Goal: Information Seeking & Learning: Compare options

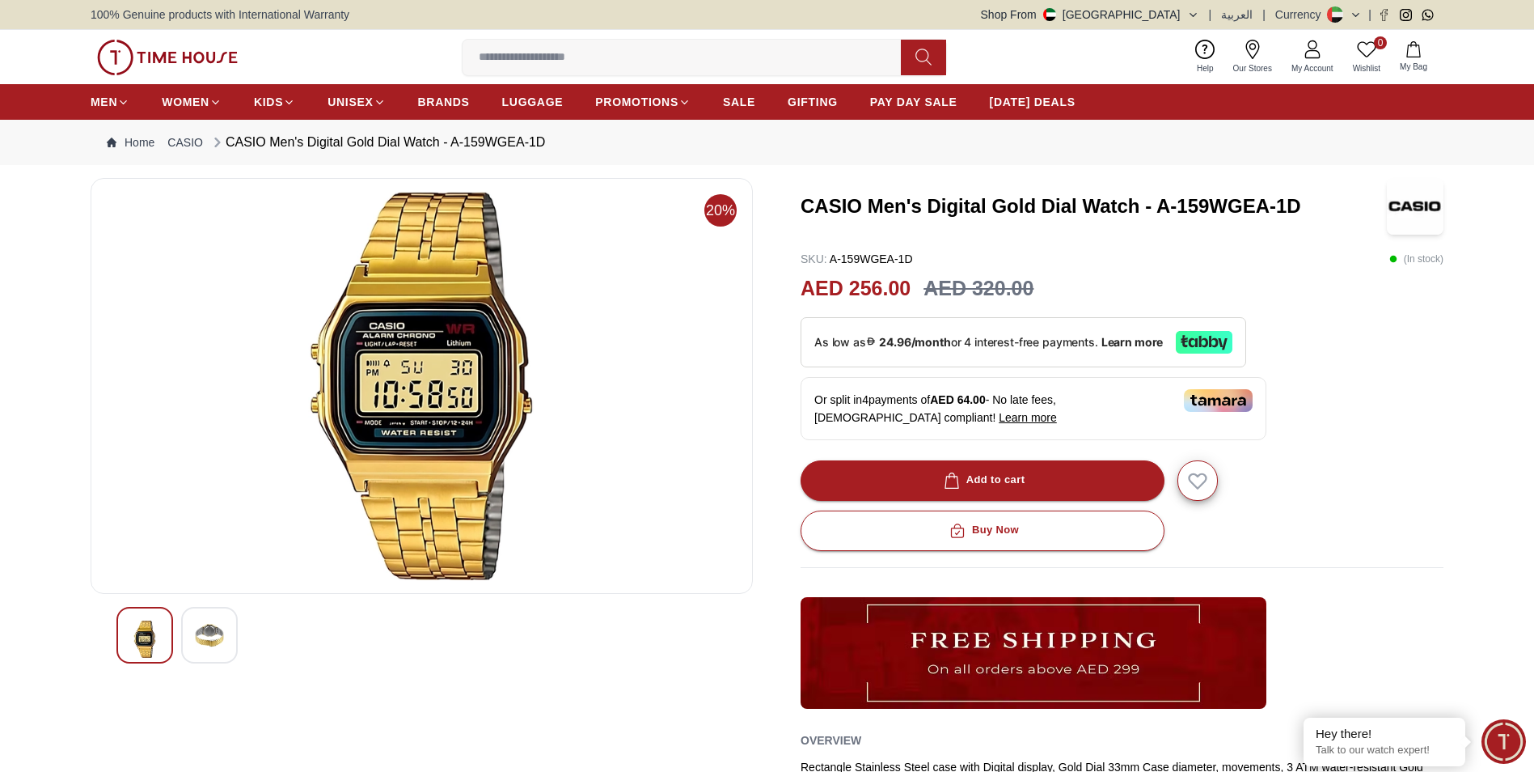
click at [218, 638] on img at bounding box center [209, 634] width 29 height 29
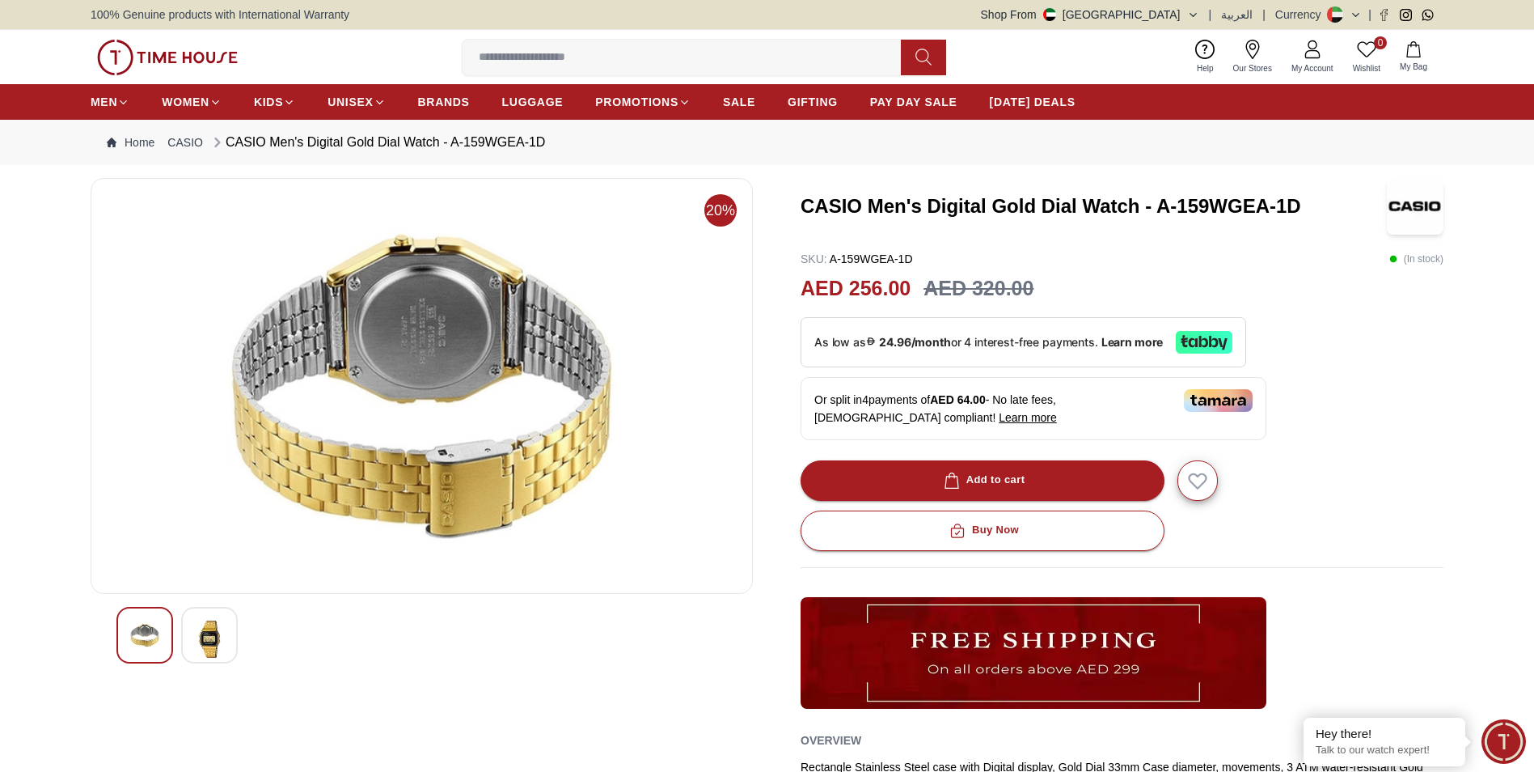
click at [146, 625] on img at bounding box center [144, 634] width 29 height 29
click at [236, 641] on div at bounding box center [209, 635] width 57 height 57
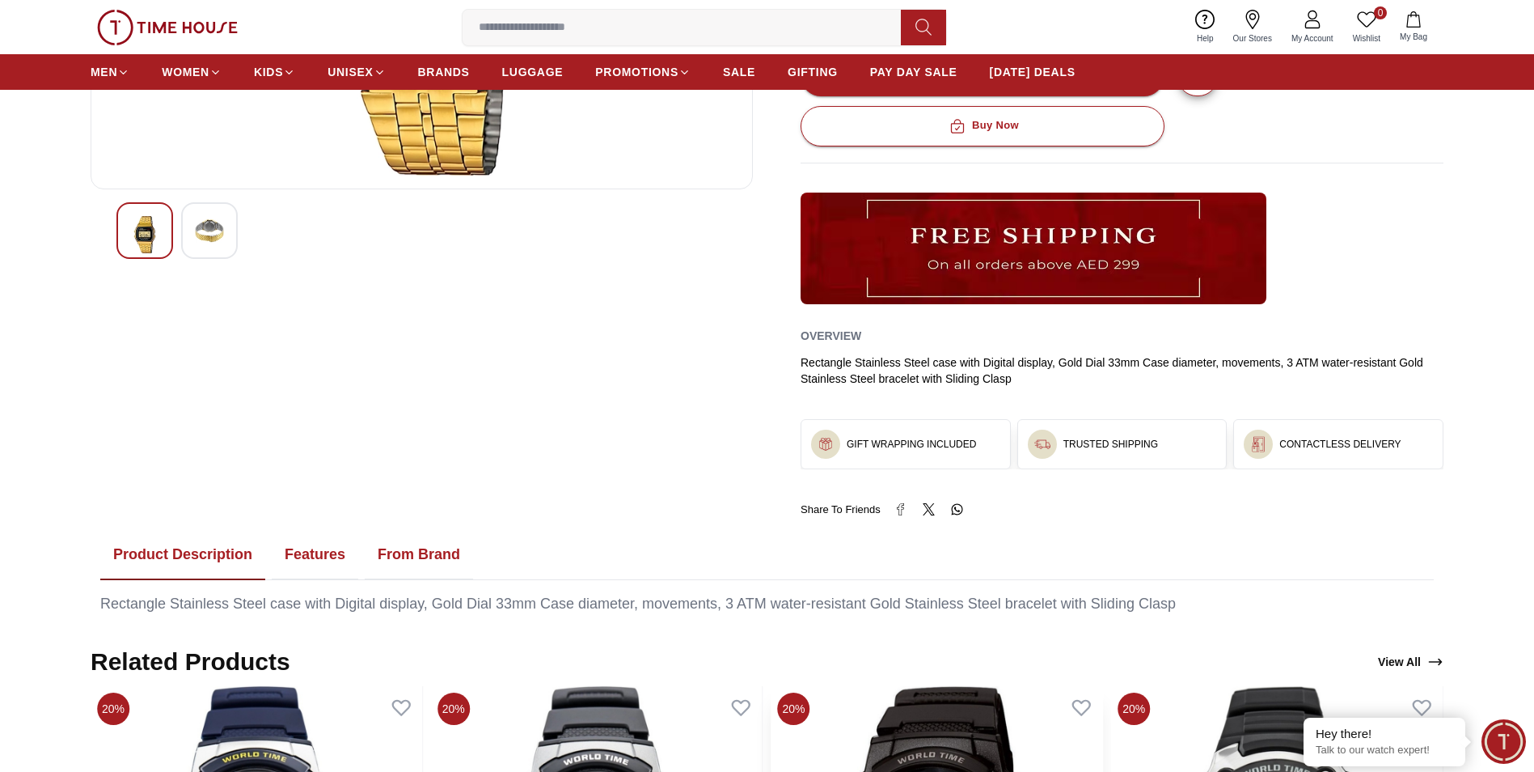
scroll to position [890, 0]
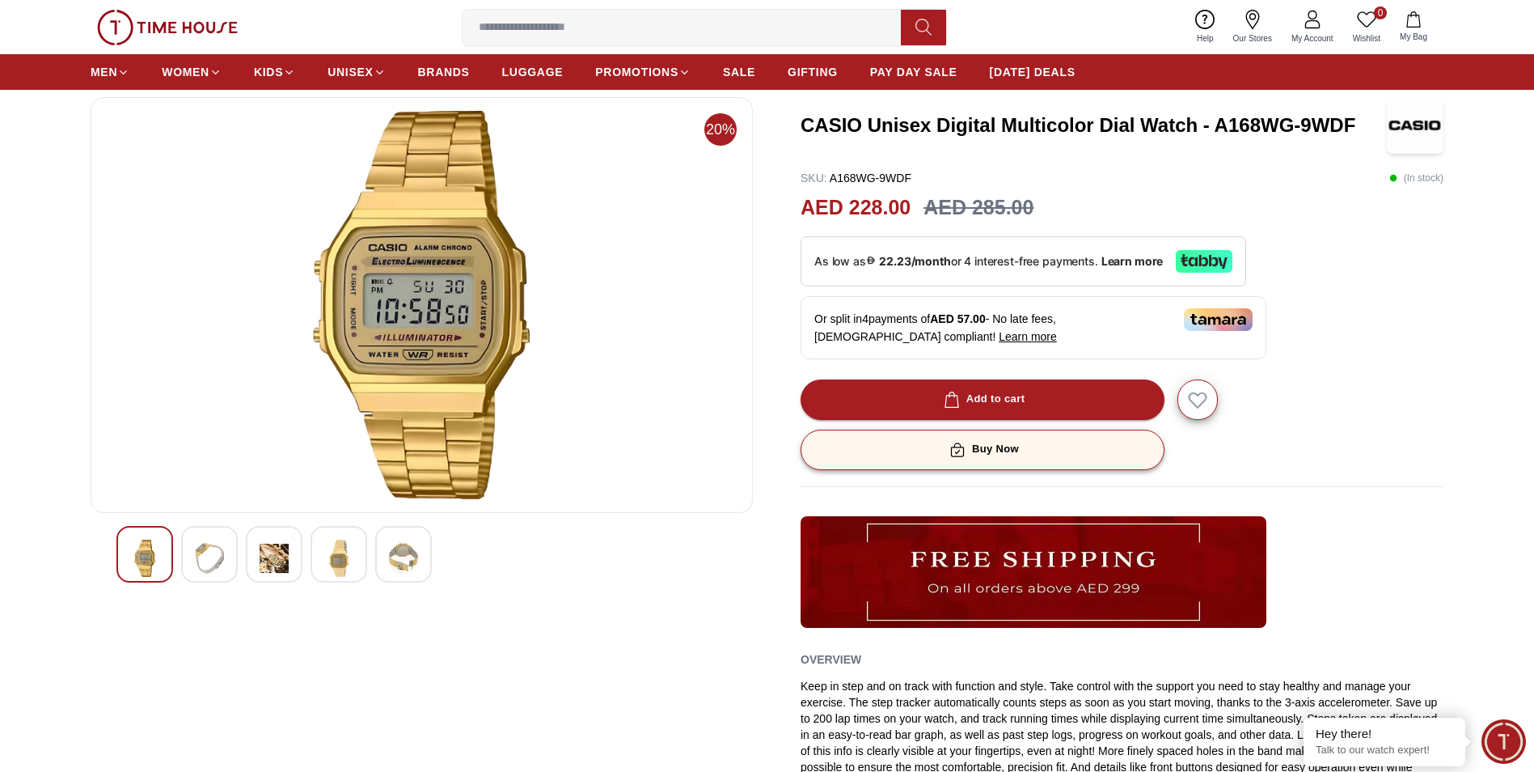
scroll to position [485, 0]
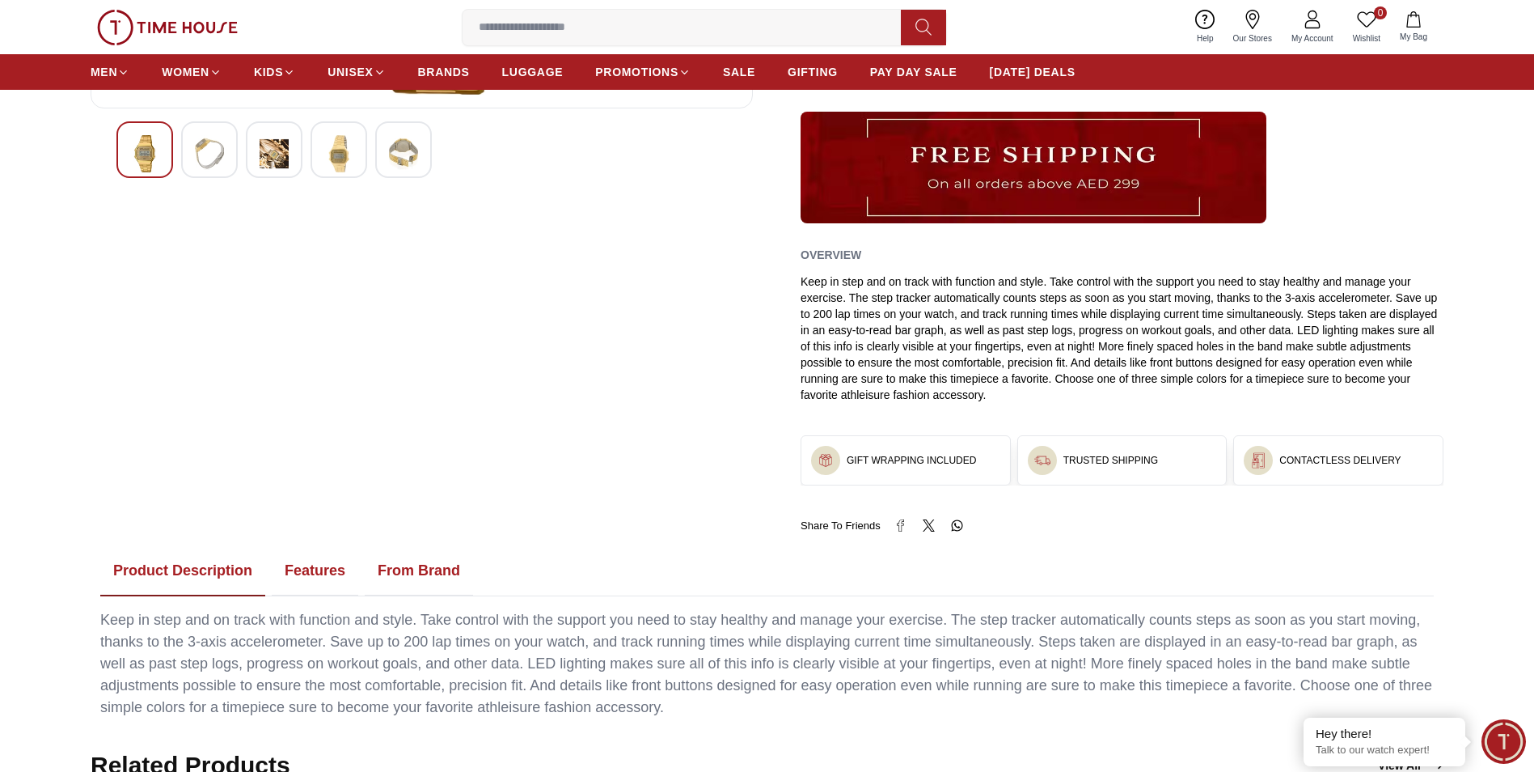
click at [314, 568] on button "Features" at bounding box center [315, 571] width 87 height 50
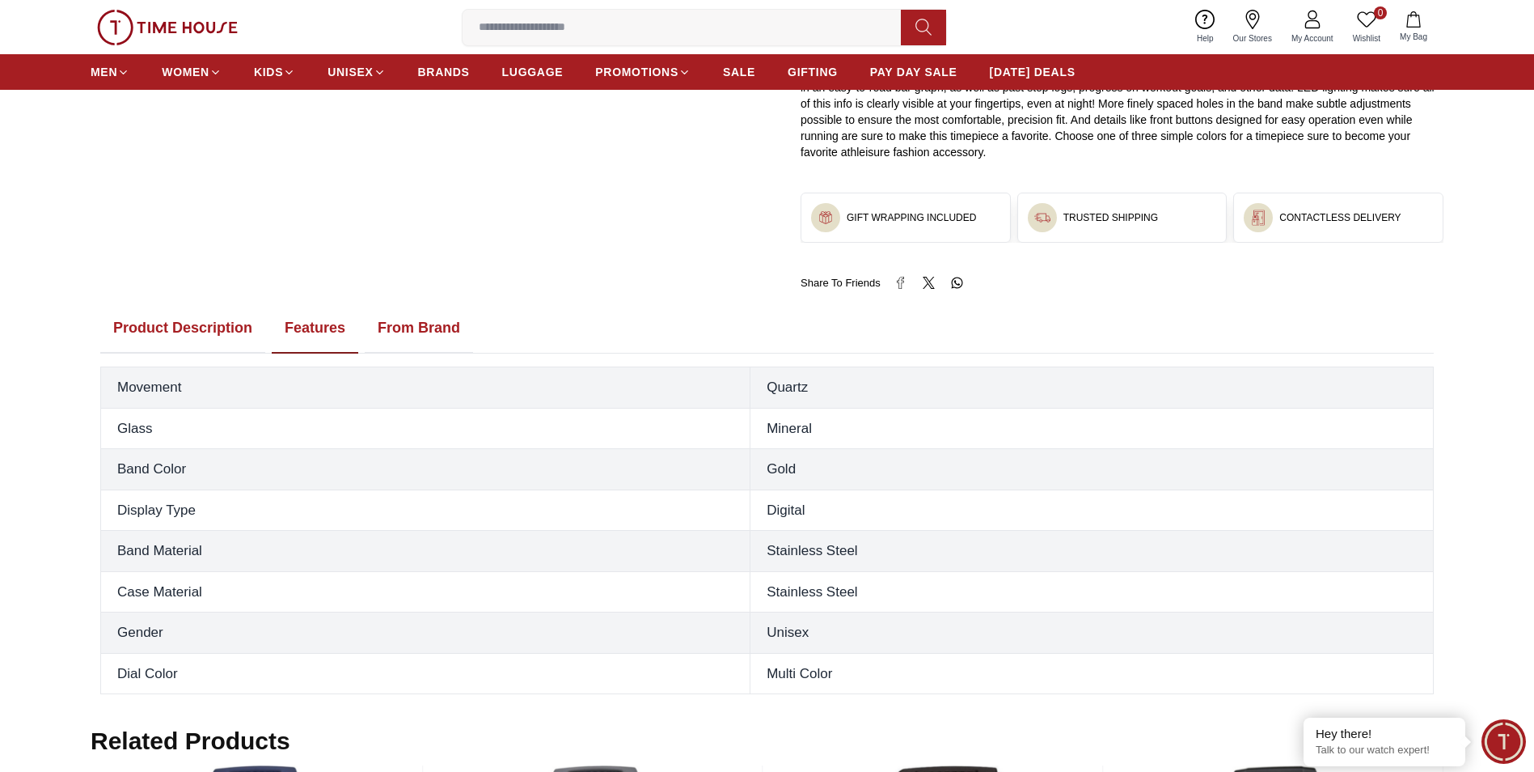
scroll to position [809, 0]
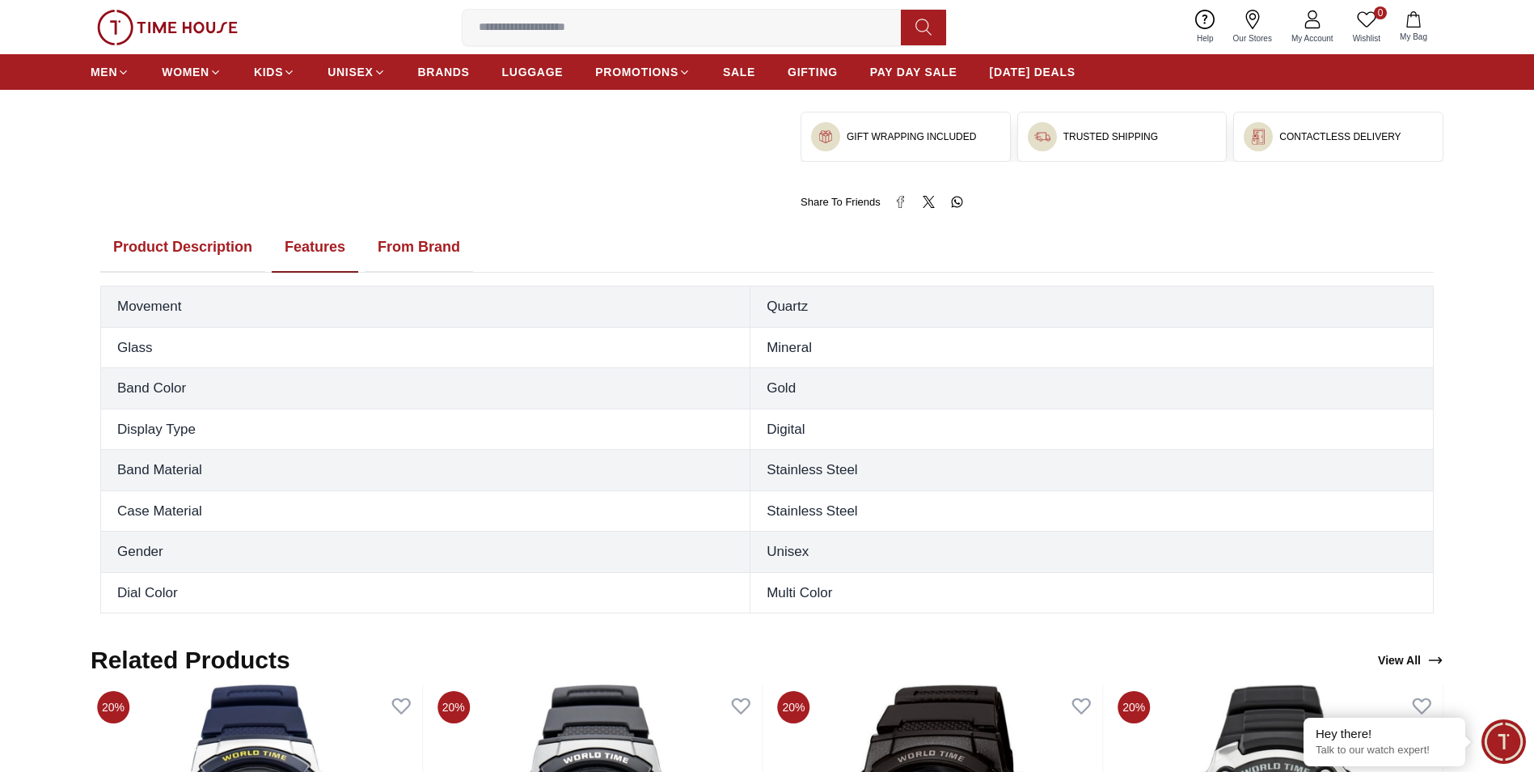
click at [201, 246] on button "Product Description" at bounding box center [182, 247] width 165 height 50
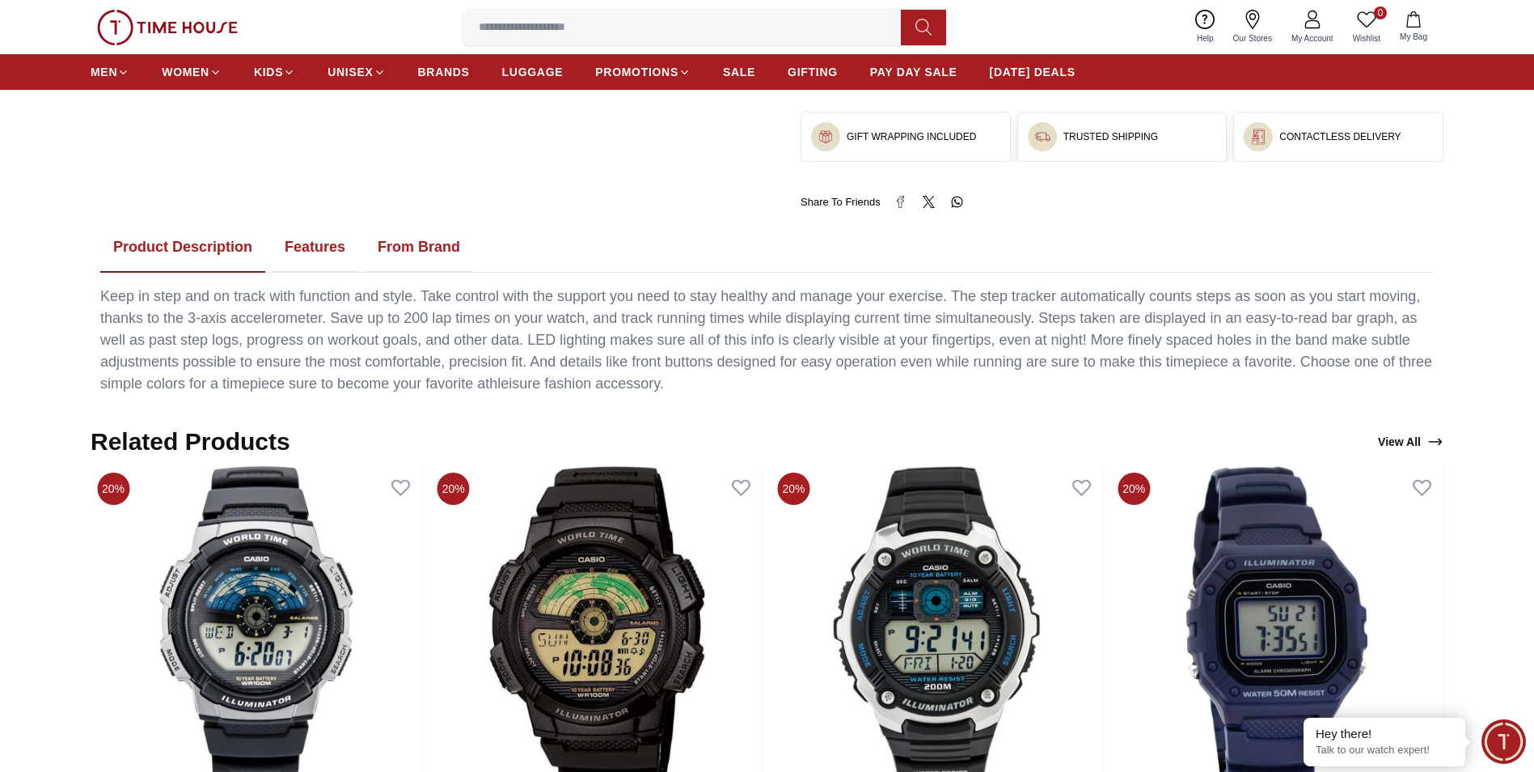
scroll to position [566, 0]
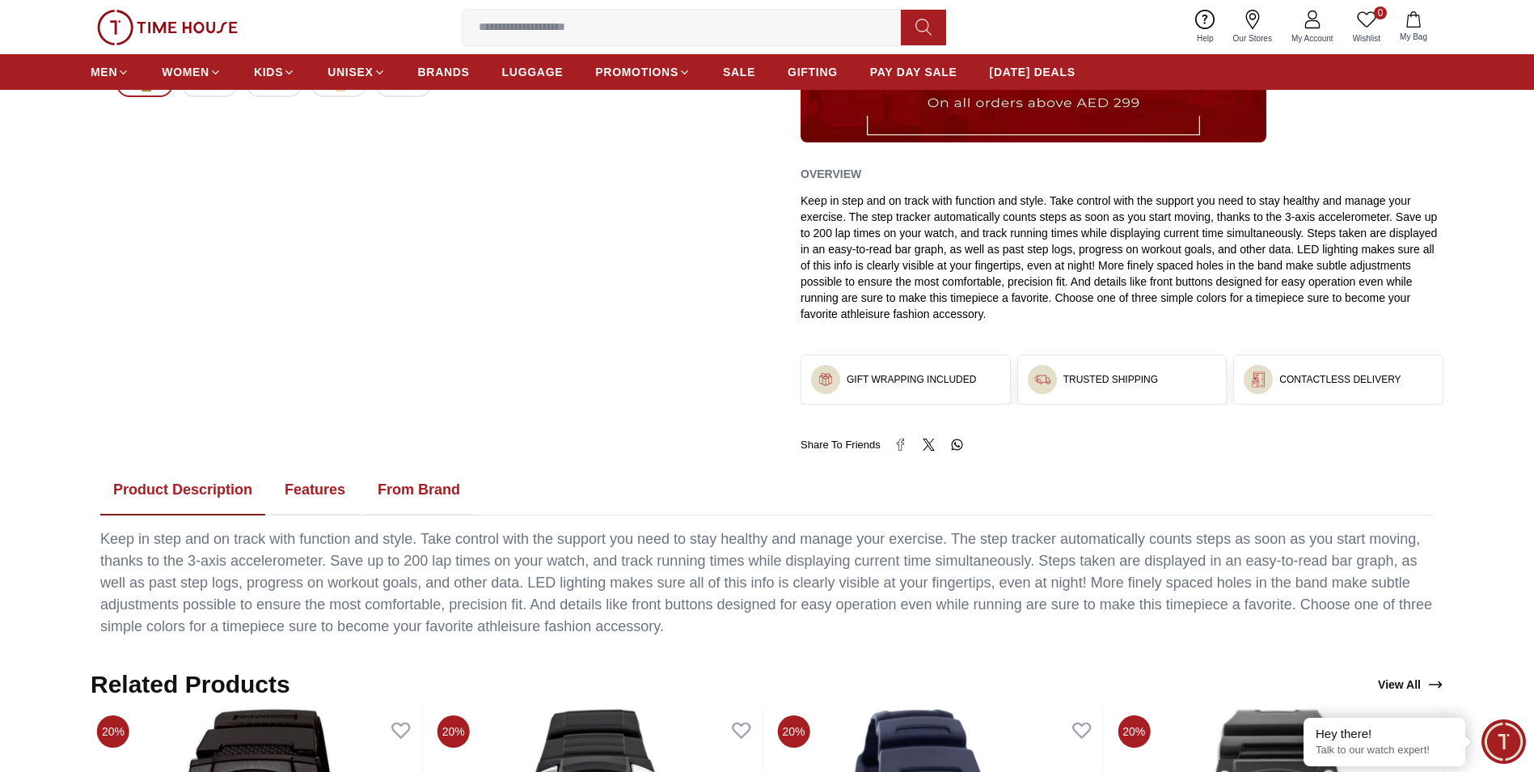
click at [333, 498] on button "Features" at bounding box center [315, 490] width 87 height 50
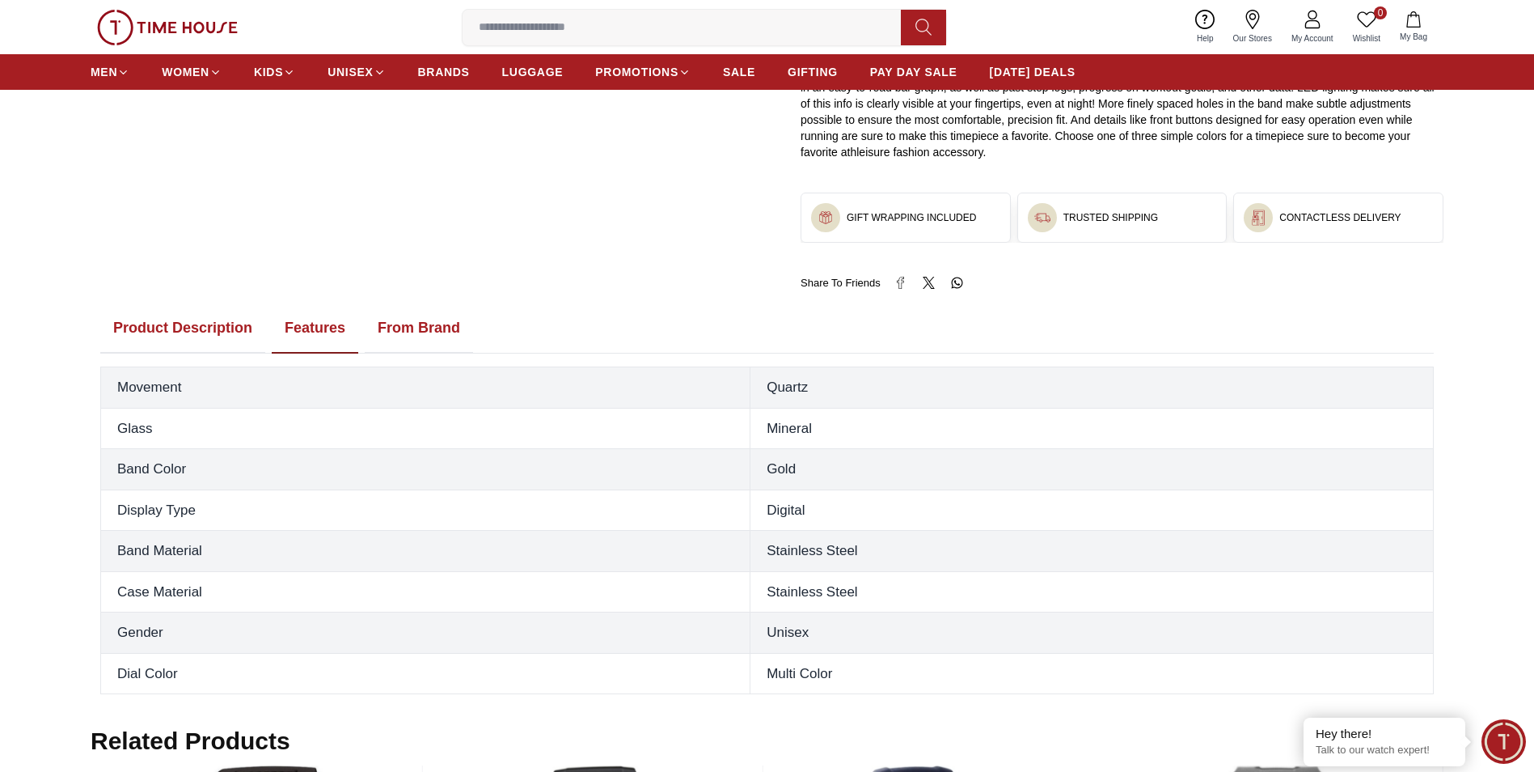
scroll to position [647, 0]
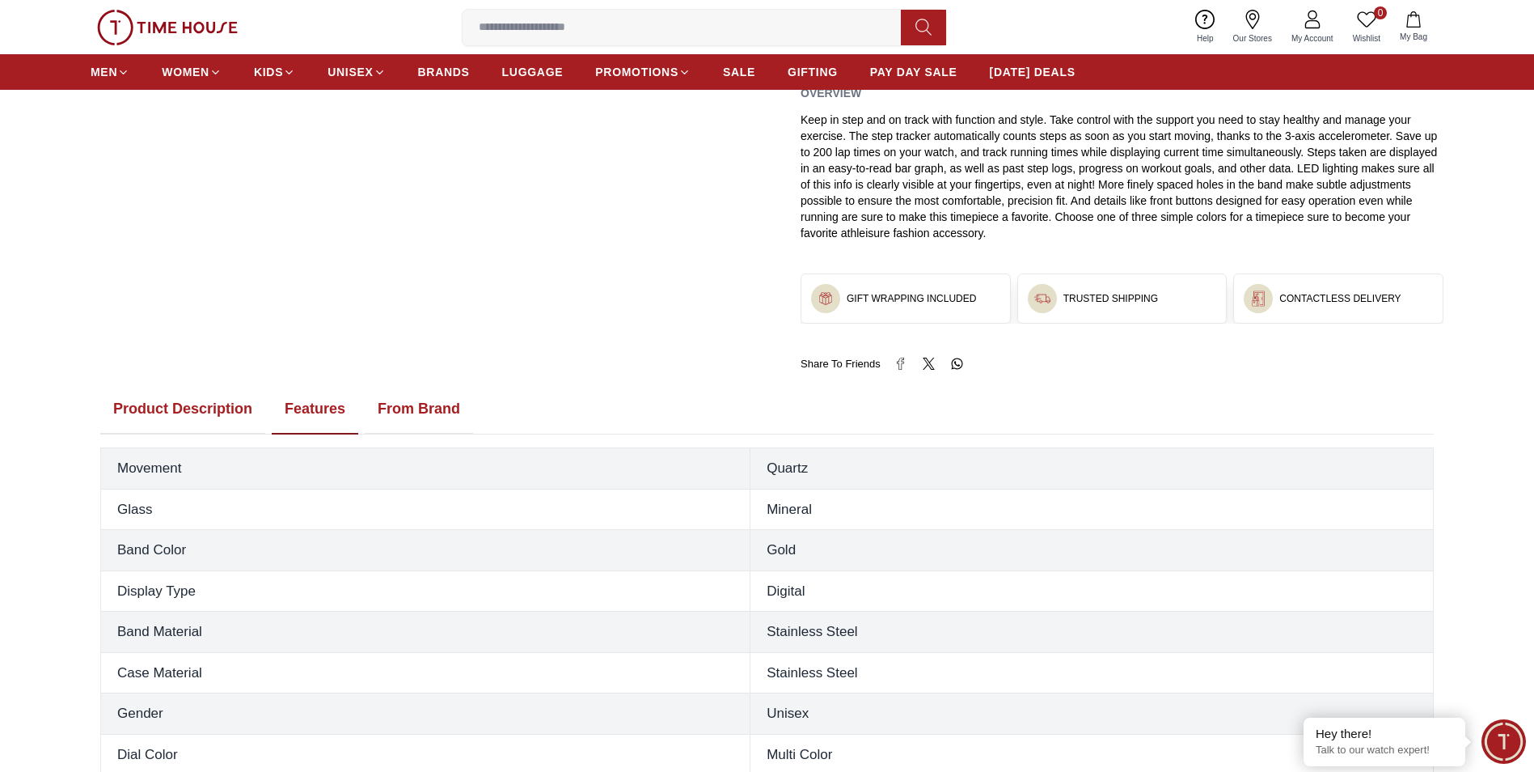
click at [409, 398] on button "From Brand" at bounding box center [419, 409] width 108 height 50
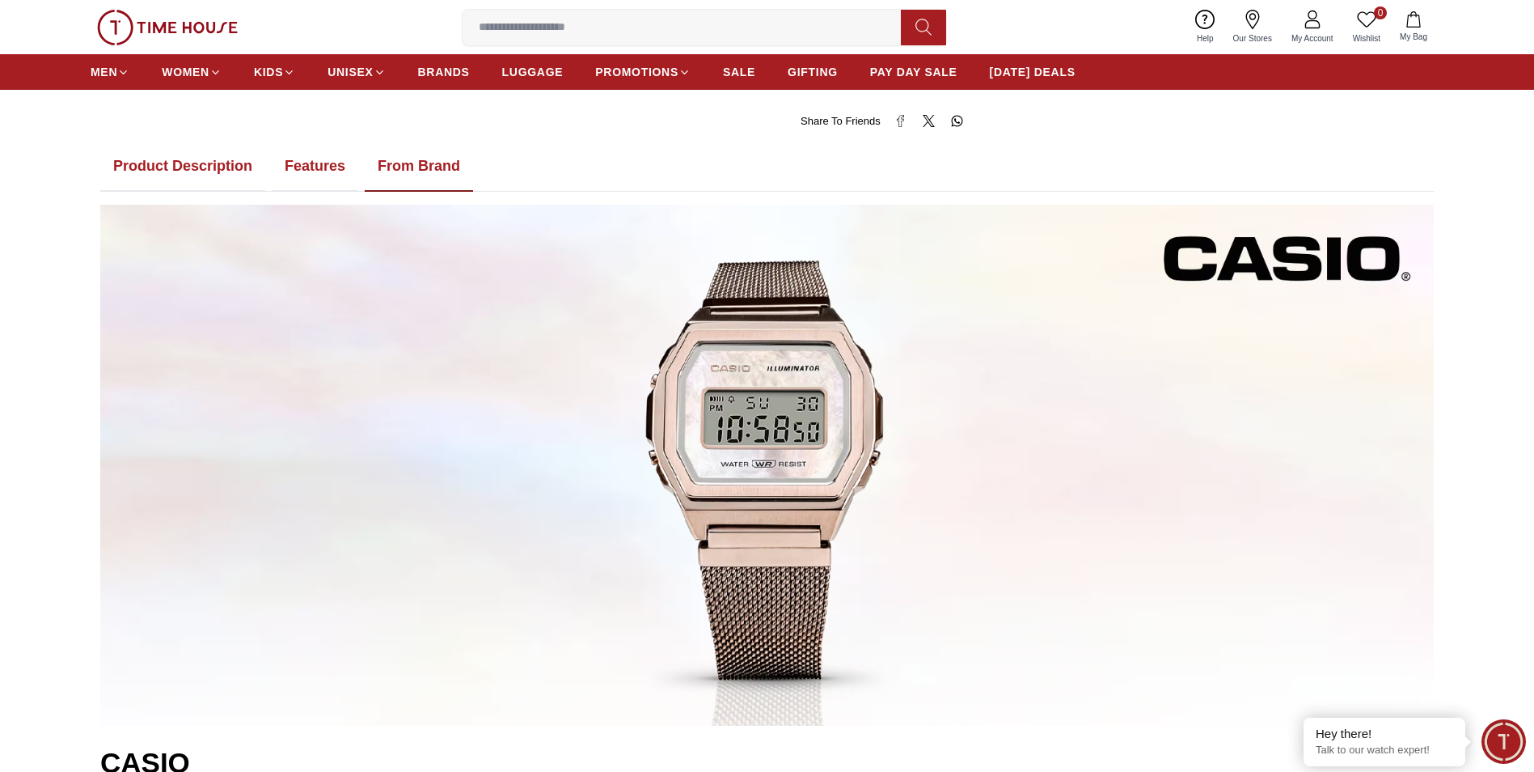
scroll to position [809, 0]
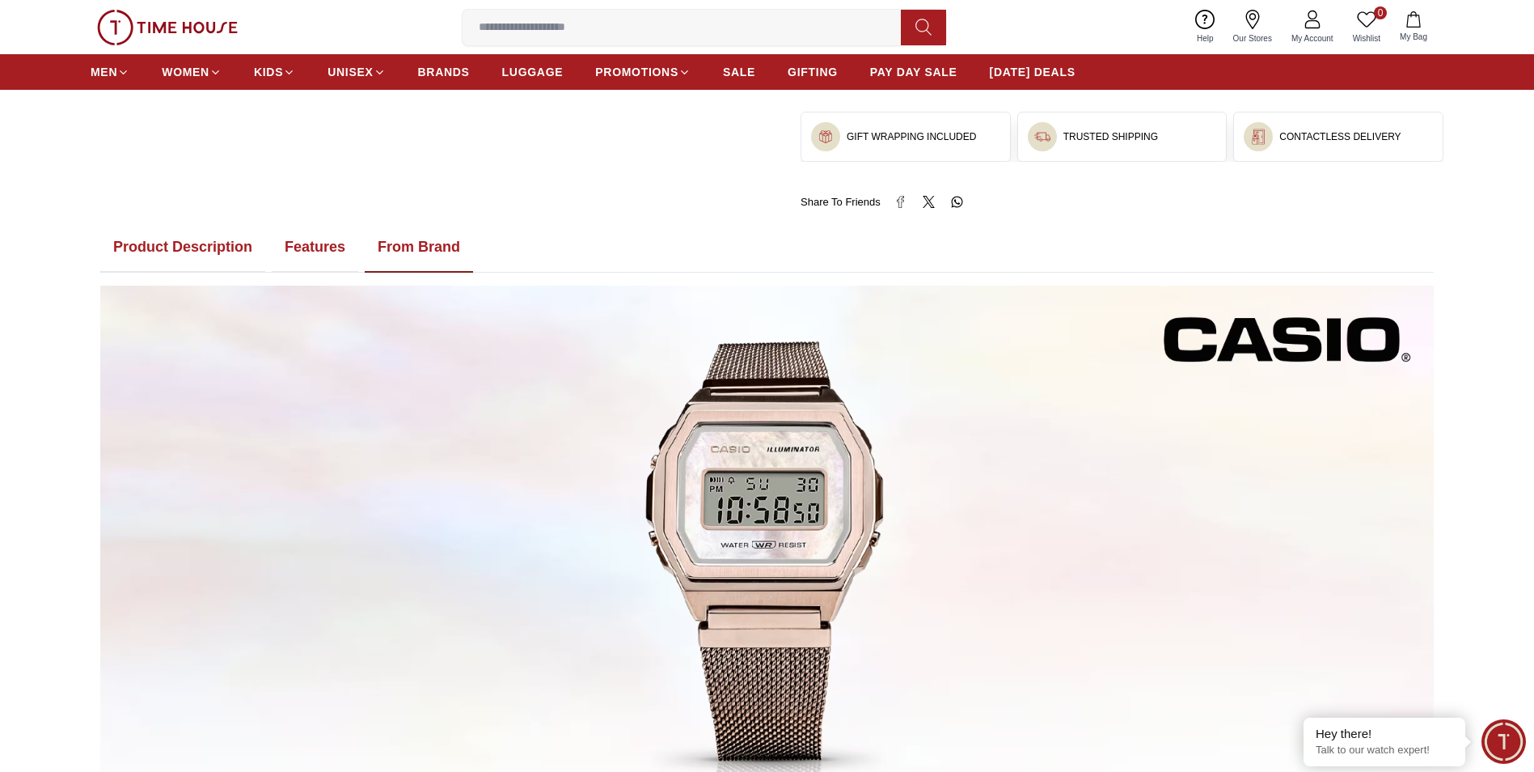
click at [199, 243] on button "Product Description" at bounding box center [182, 247] width 165 height 50
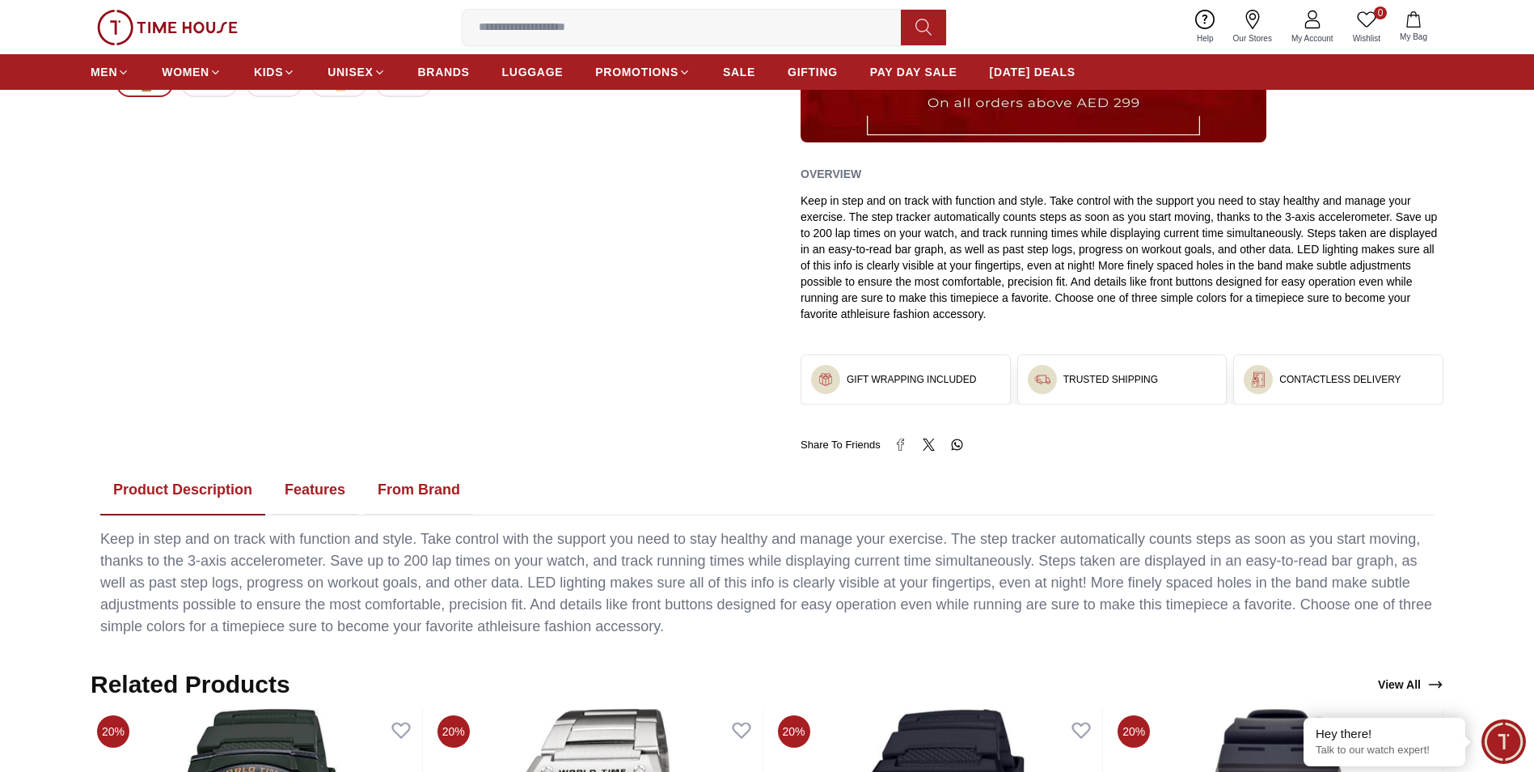
scroll to position [647, 0]
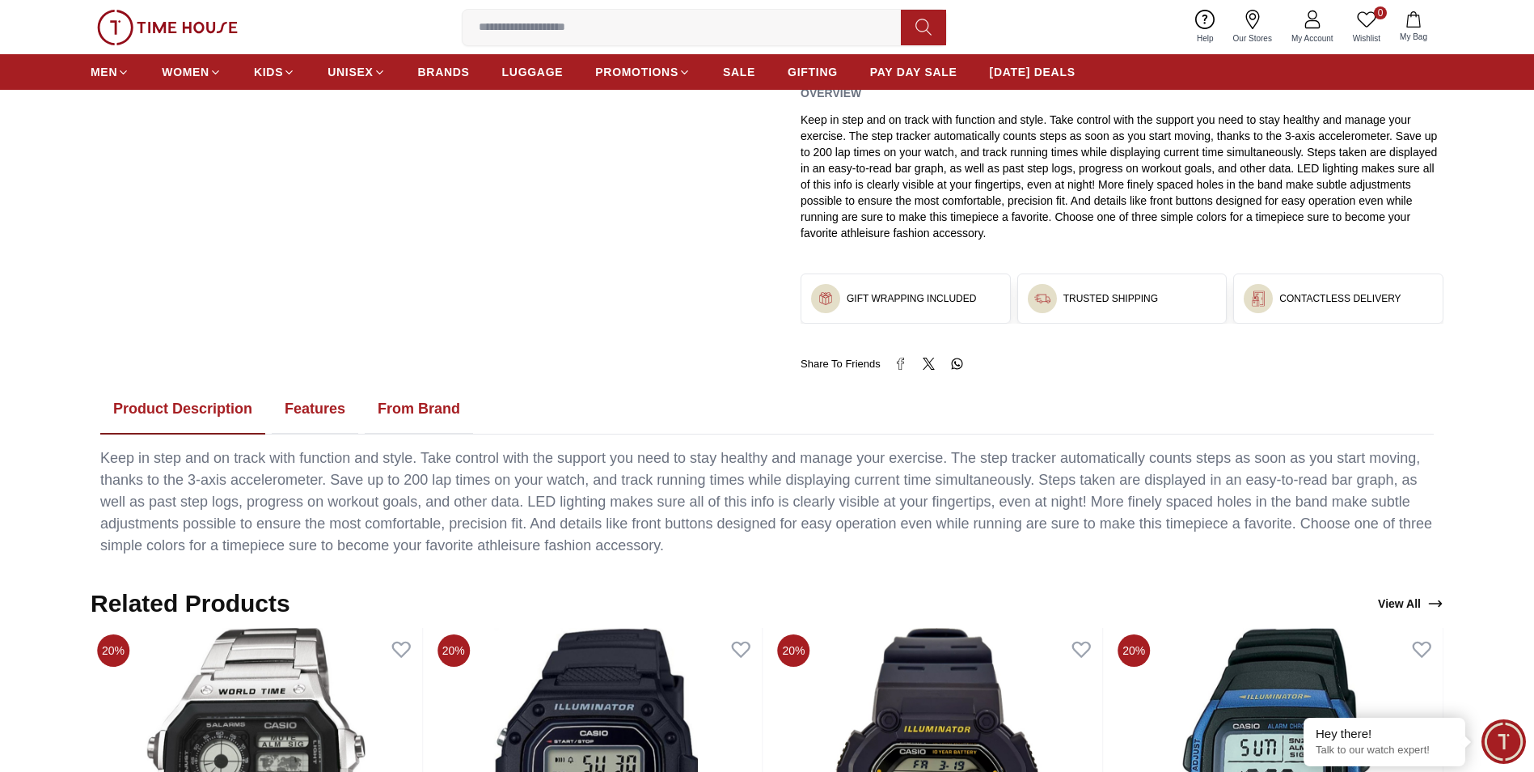
click at [321, 413] on button "Features" at bounding box center [315, 409] width 87 height 50
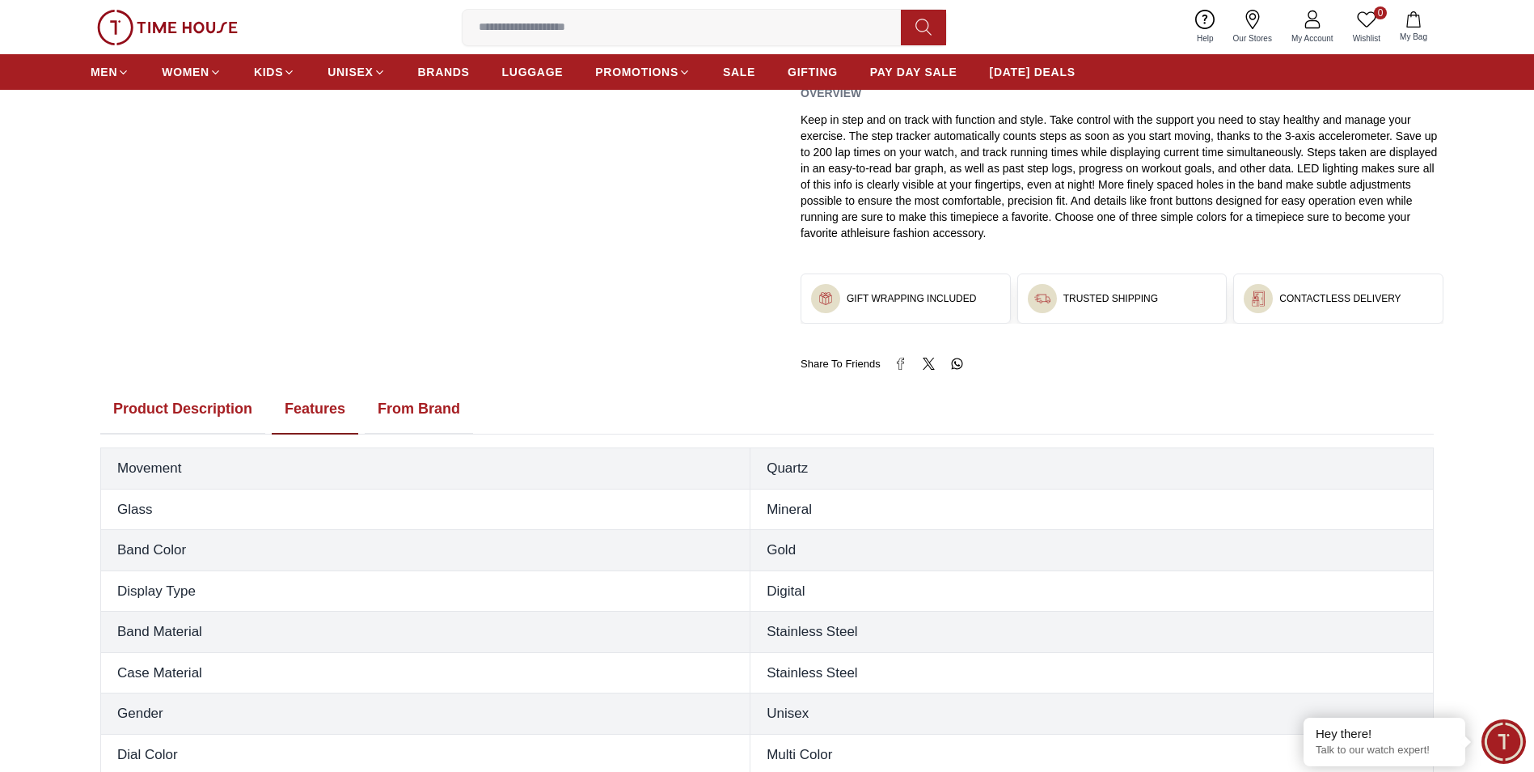
click at [424, 407] on button "From Brand" at bounding box center [419, 409] width 108 height 50
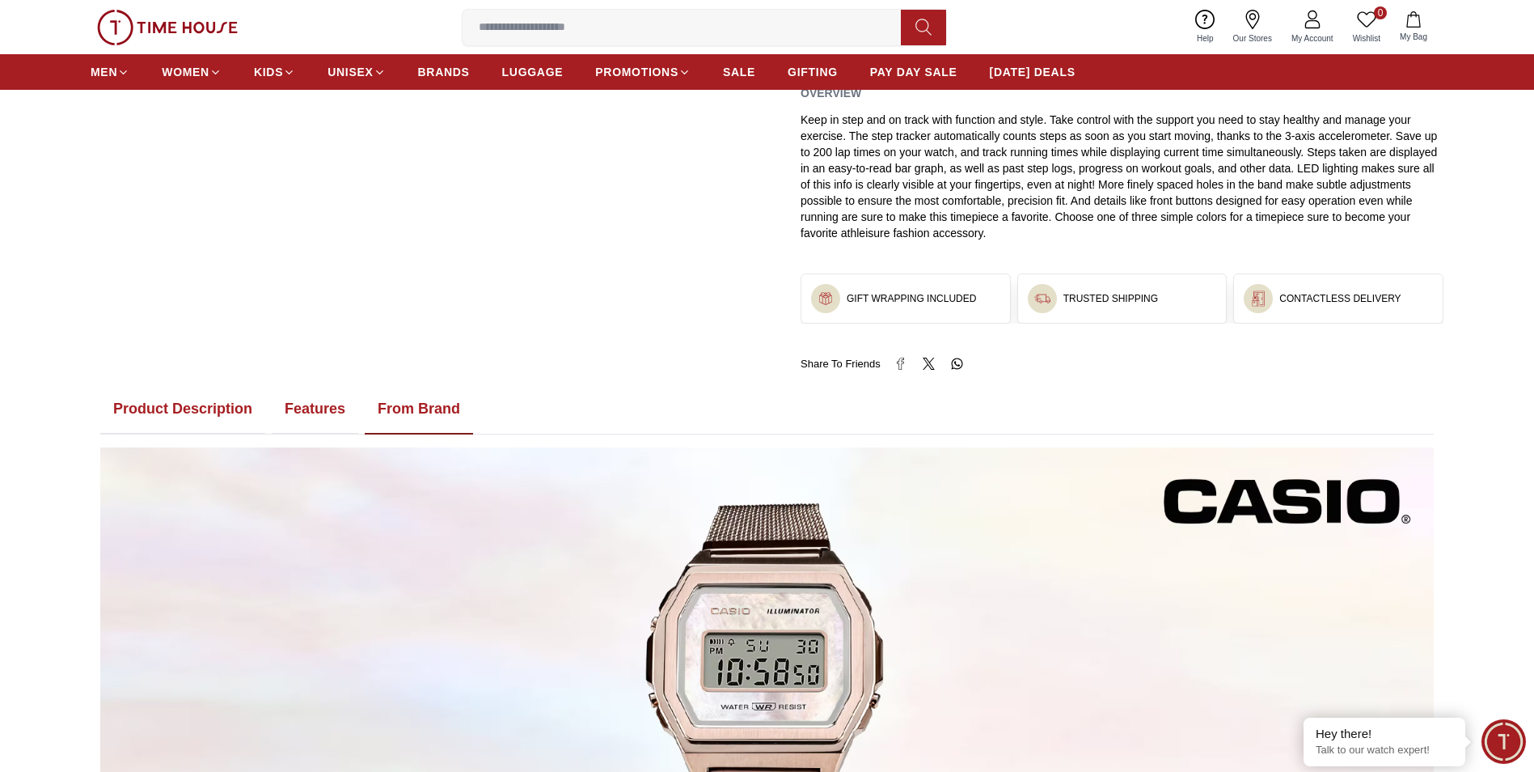
click at [317, 408] on button "Features" at bounding box center [315, 409] width 87 height 50
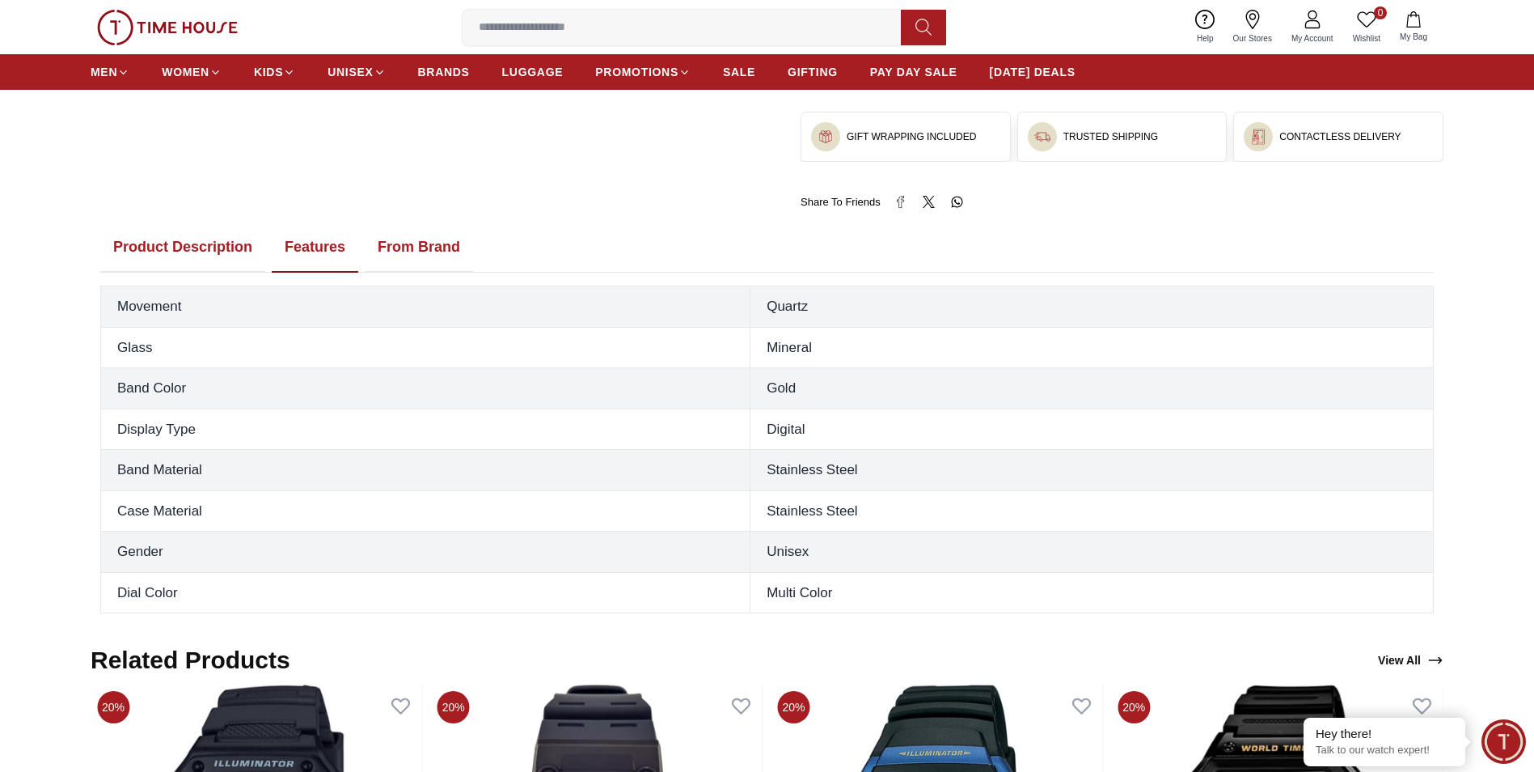
scroll to position [728, 0]
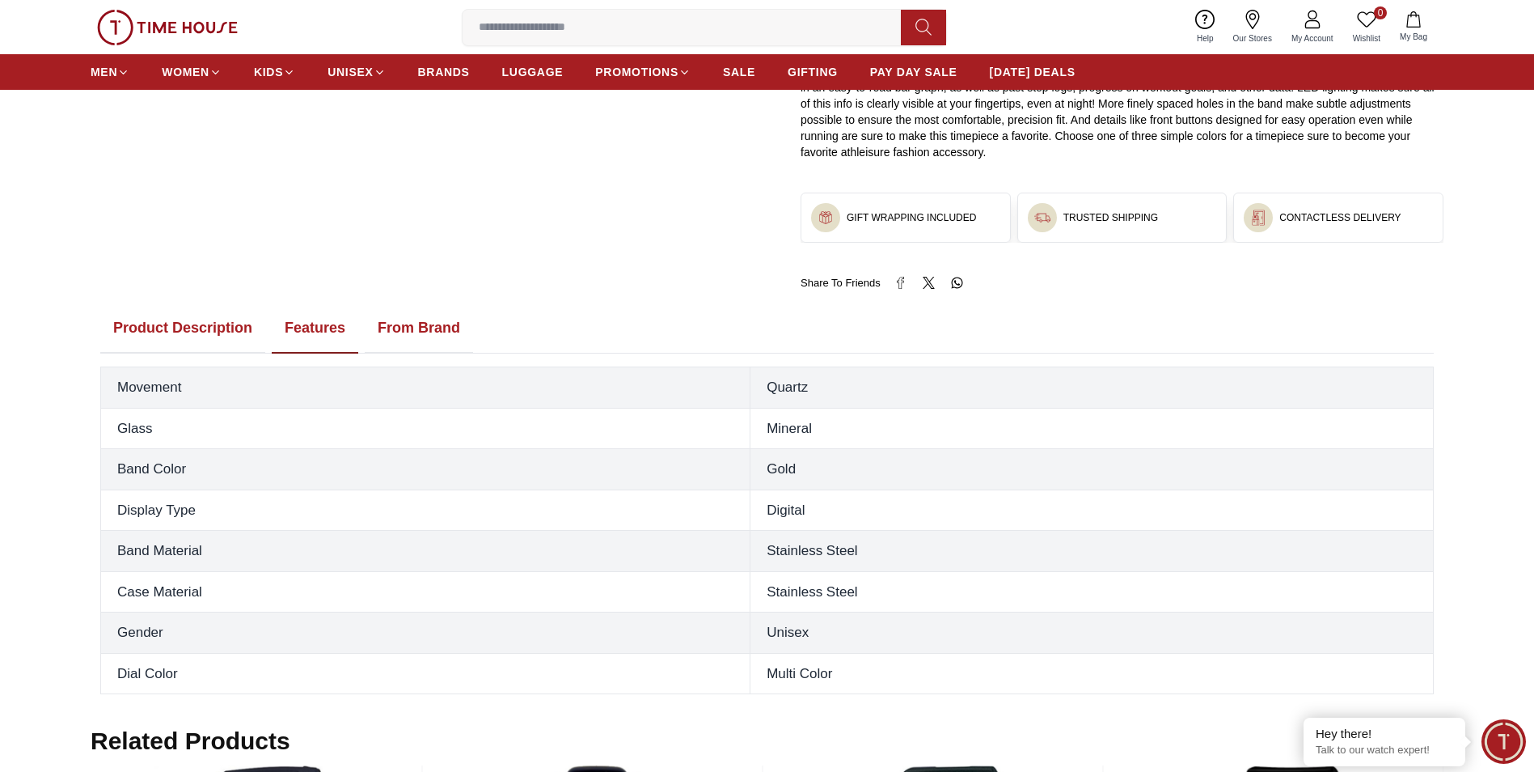
click at [171, 315] on button "Product Description" at bounding box center [182, 328] width 165 height 50
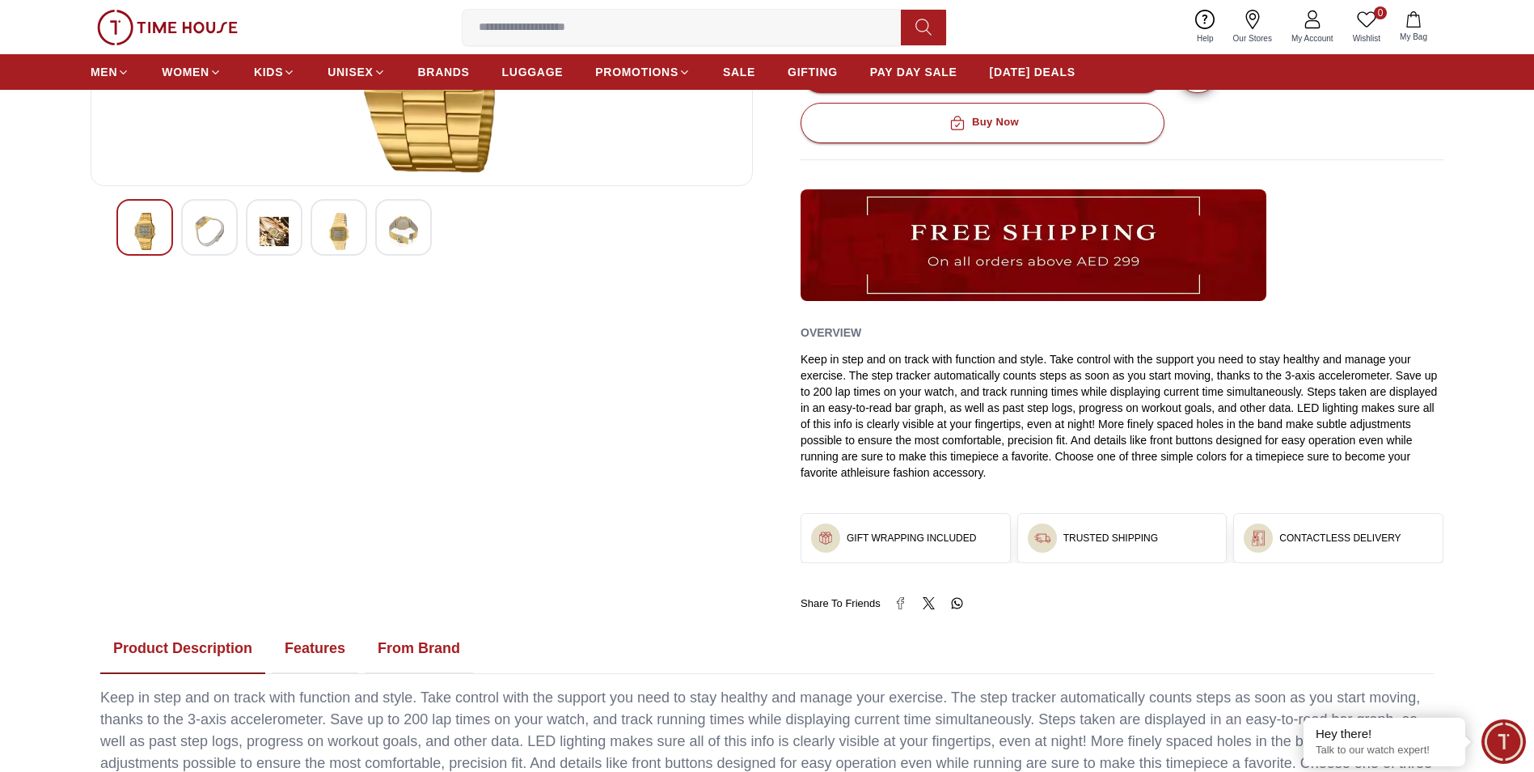
scroll to position [812, 0]
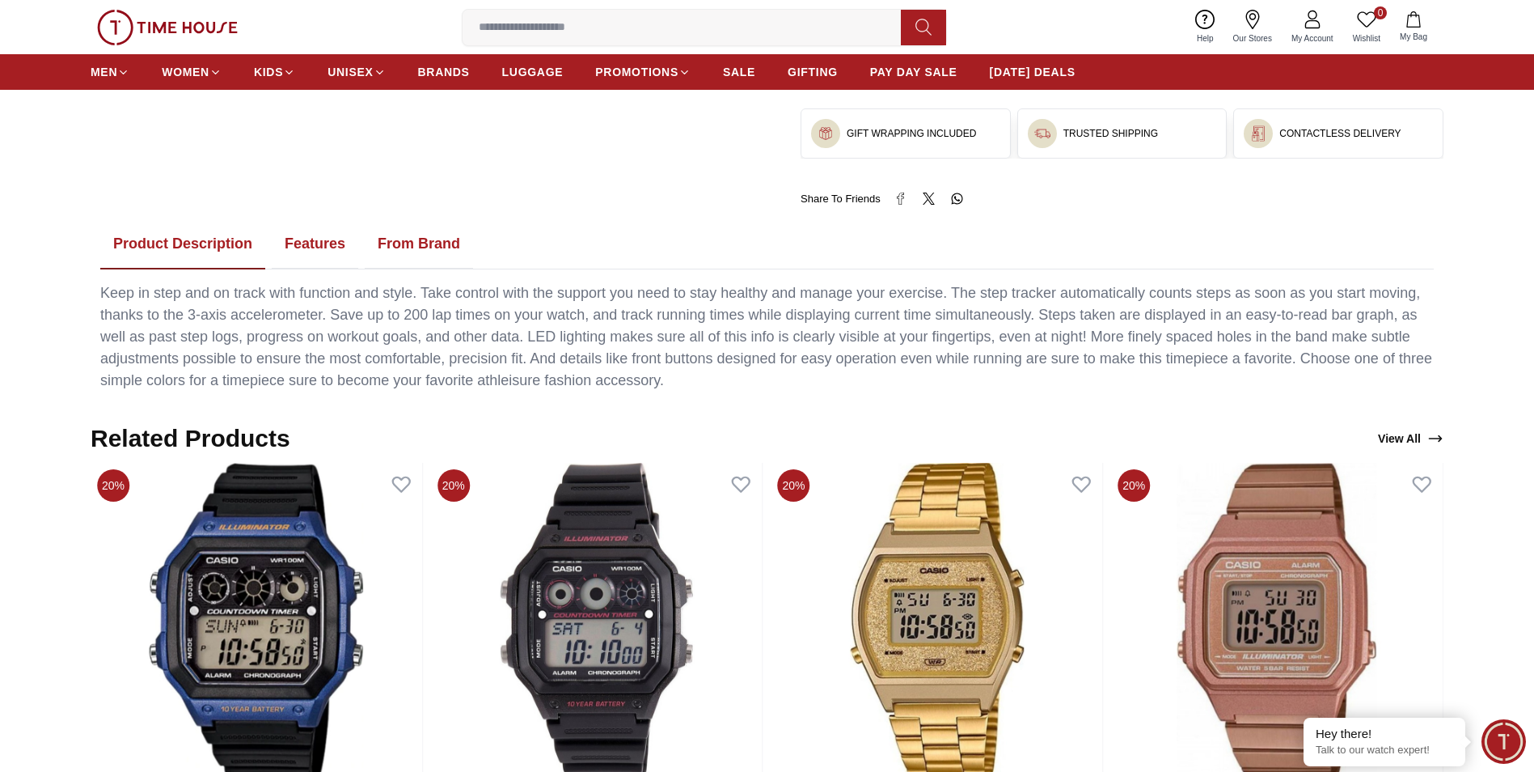
click at [325, 251] on button "Features" at bounding box center [315, 244] width 87 height 50
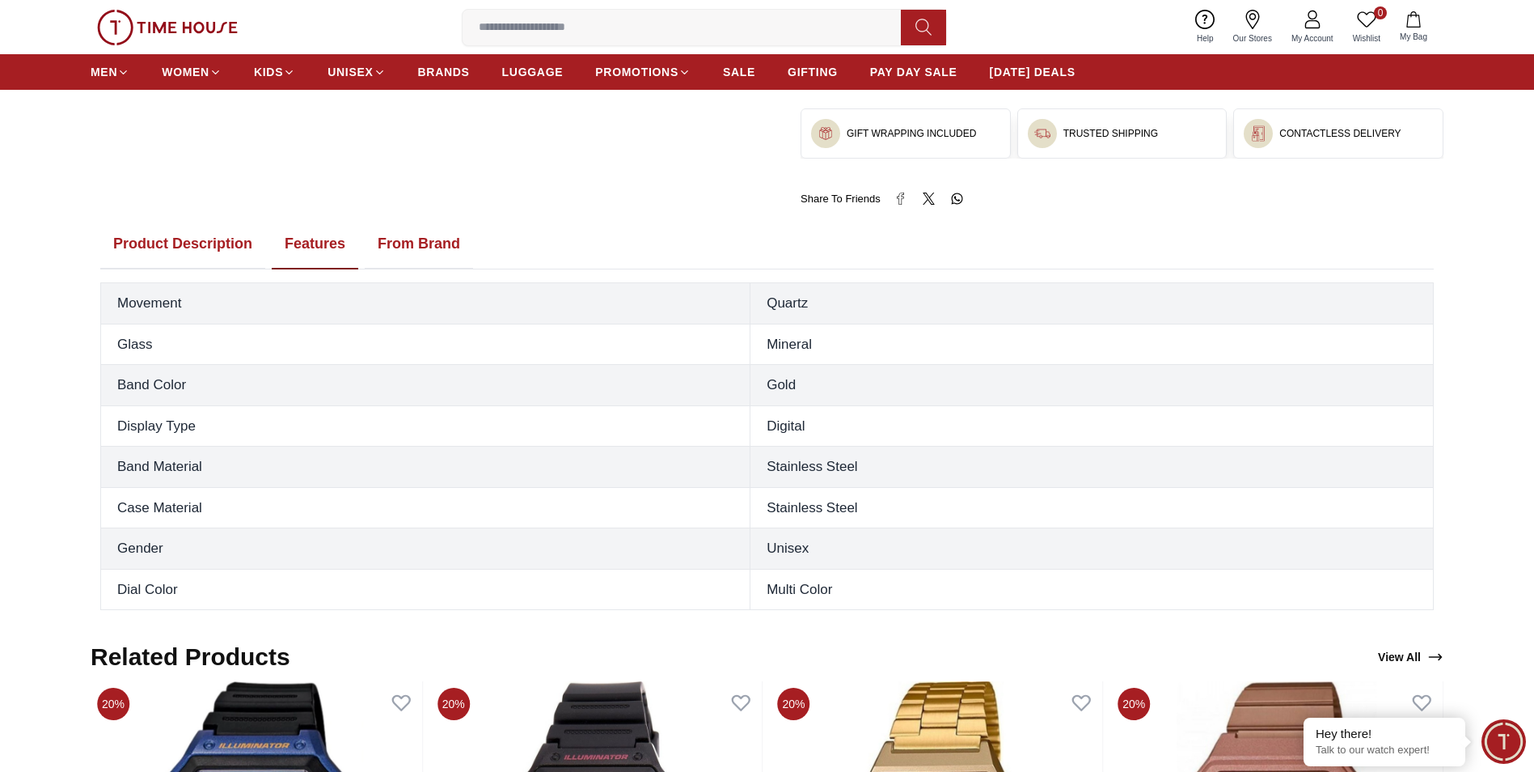
click at [409, 244] on button "From Brand" at bounding box center [419, 244] width 108 height 50
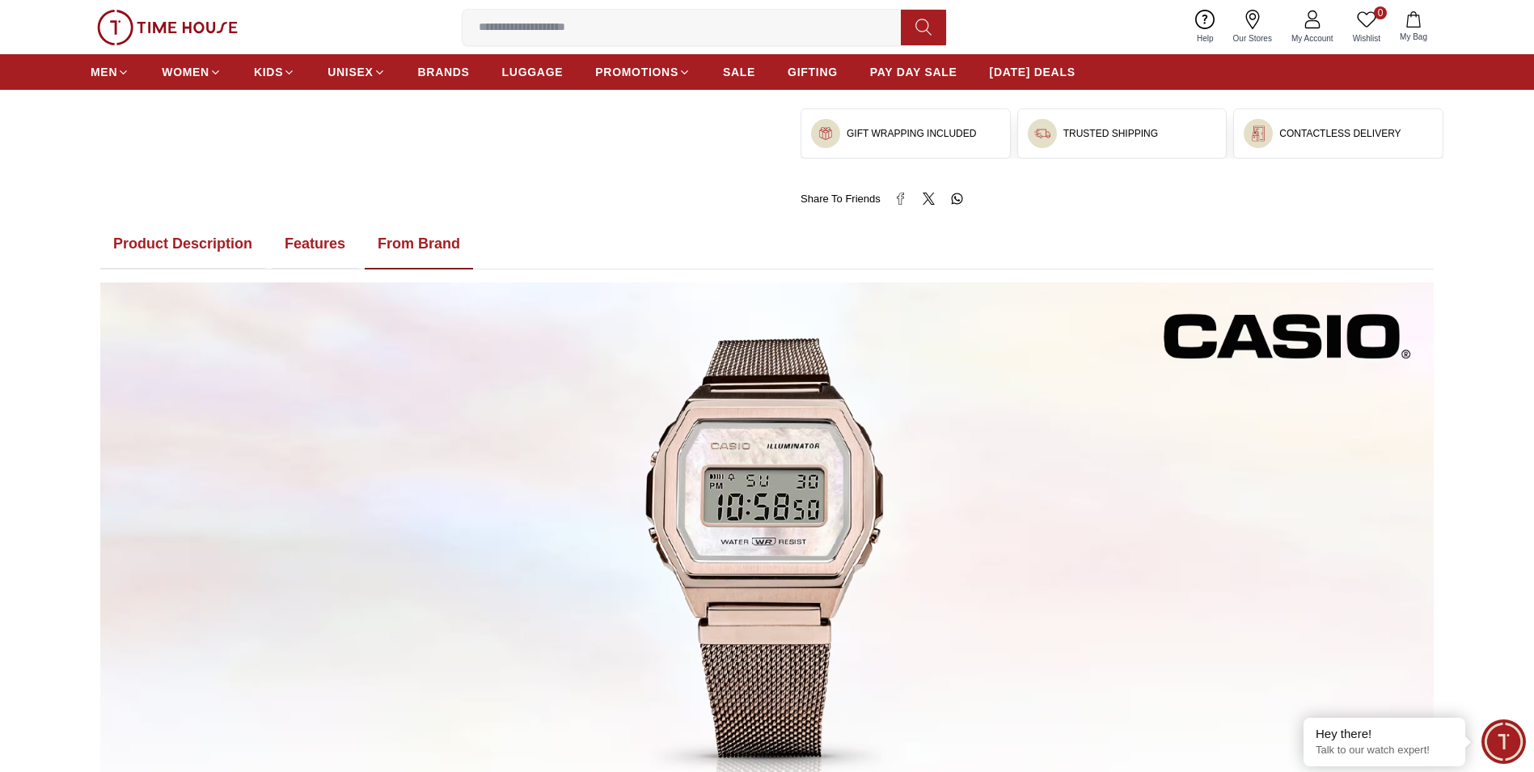
click at [328, 242] on button "Features" at bounding box center [315, 244] width 87 height 50
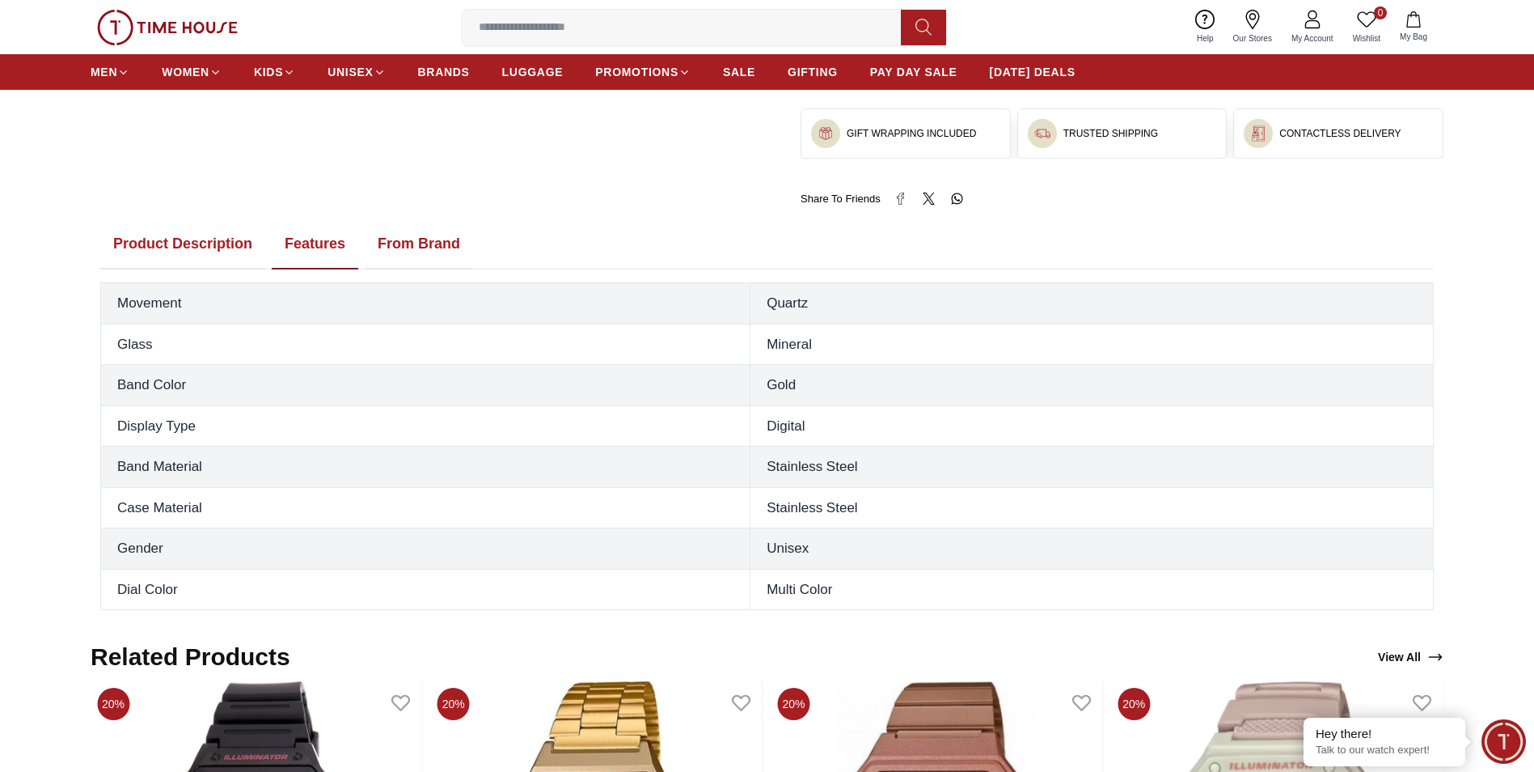
click at [218, 236] on button "Product Description" at bounding box center [182, 244] width 165 height 50
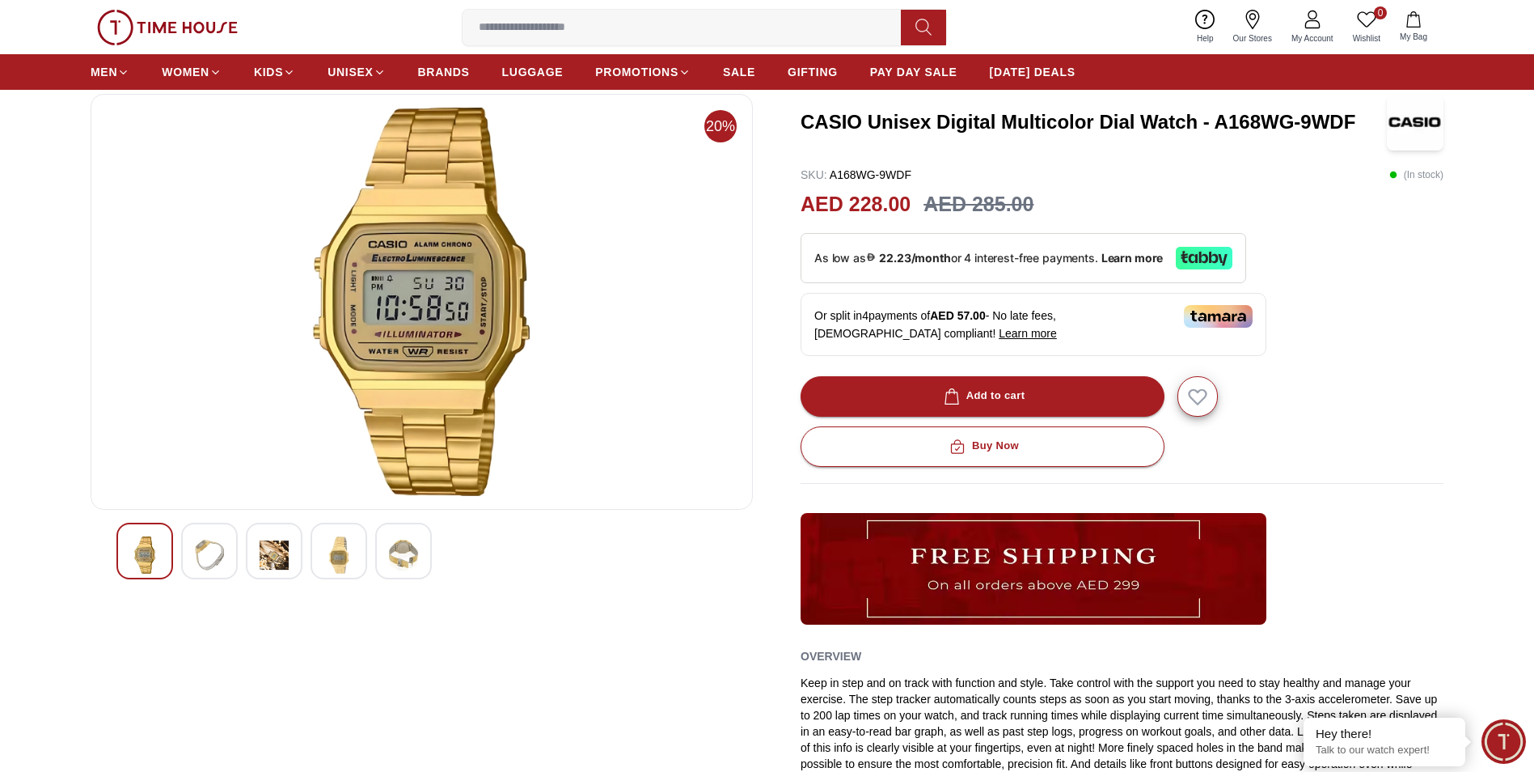
scroll to position [3, 0]
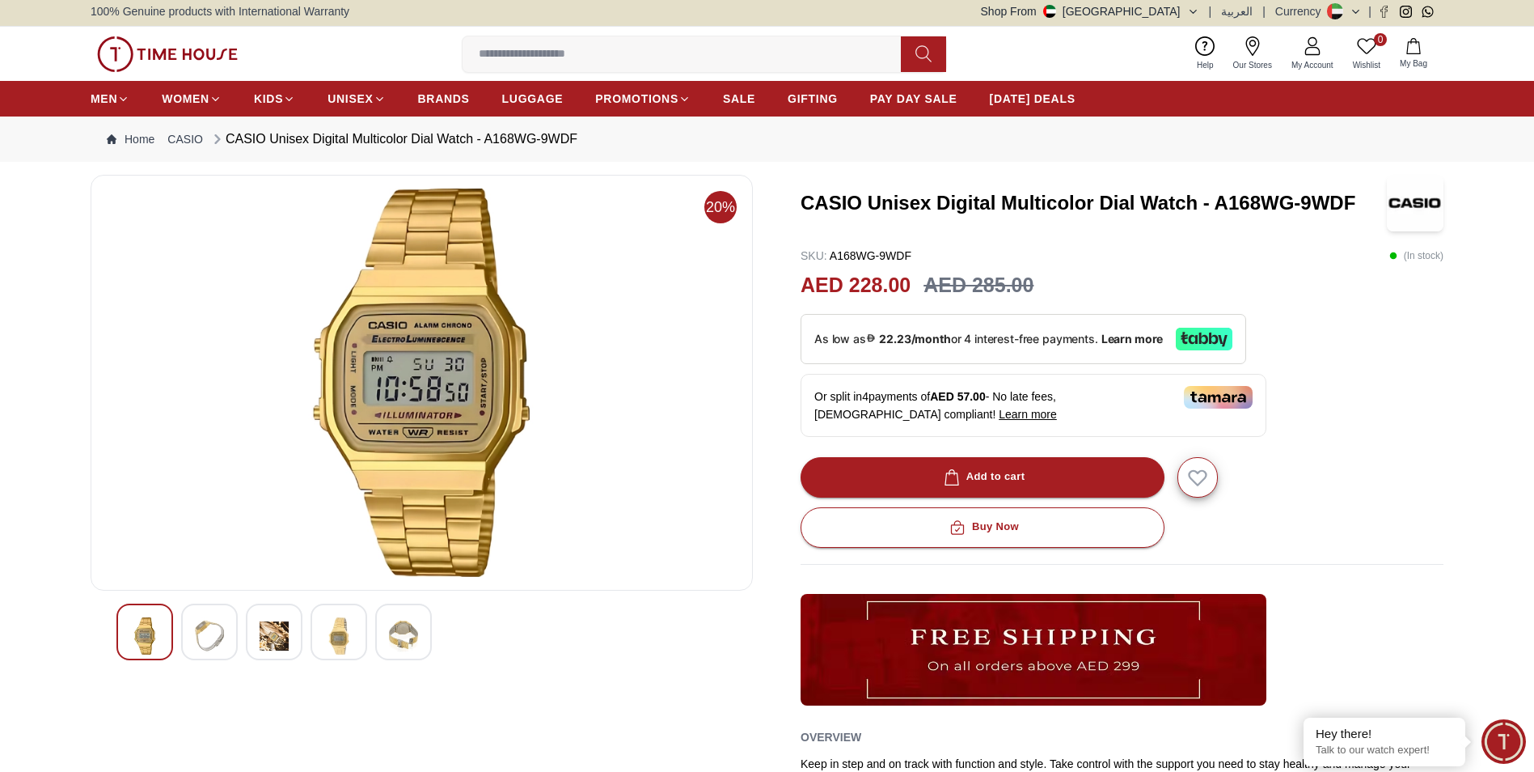
click at [216, 644] on img at bounding box center [209, 635] width 29 height 37
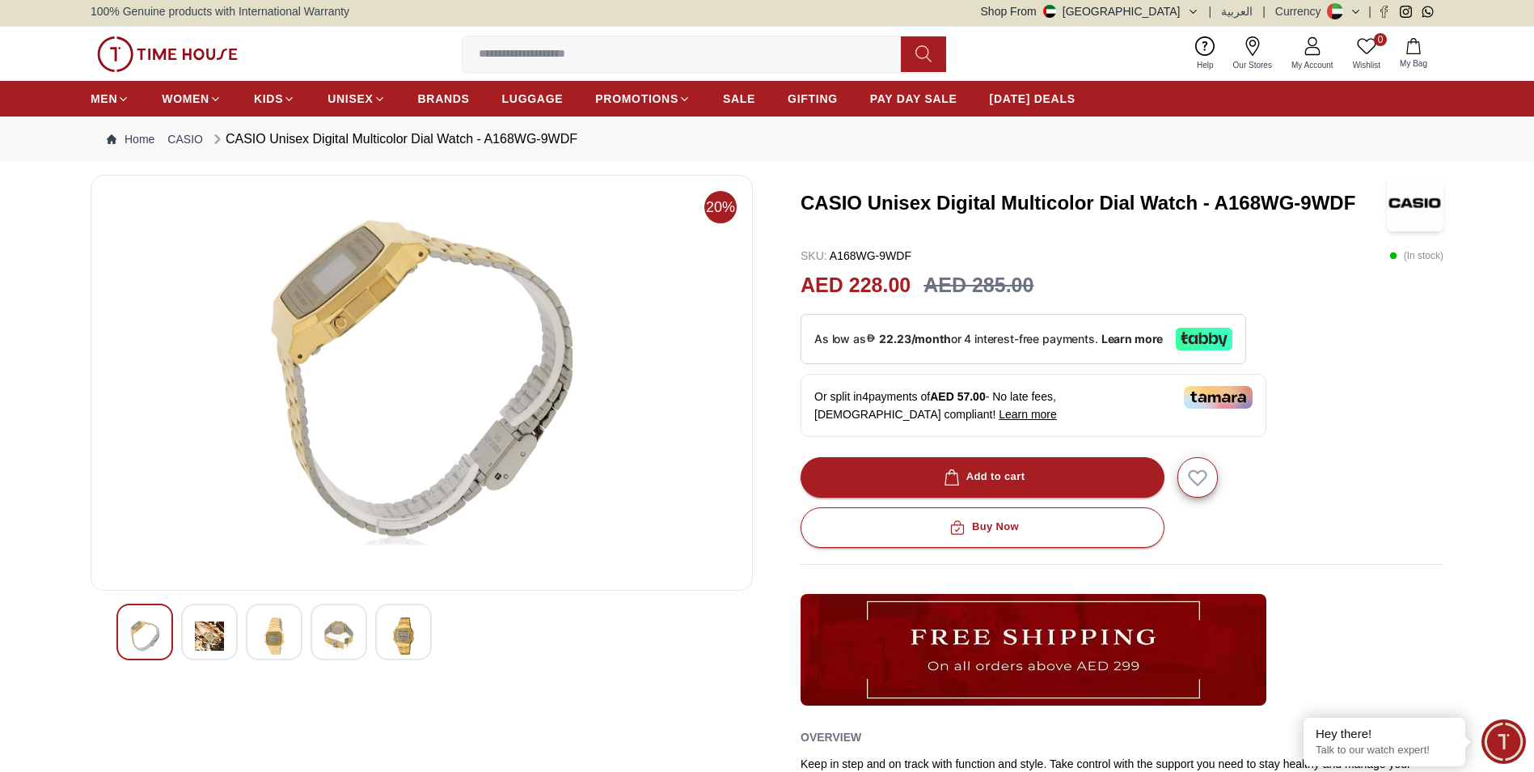
click at [288, 642] on img at bounding box center [274, 635] width 29 height 37
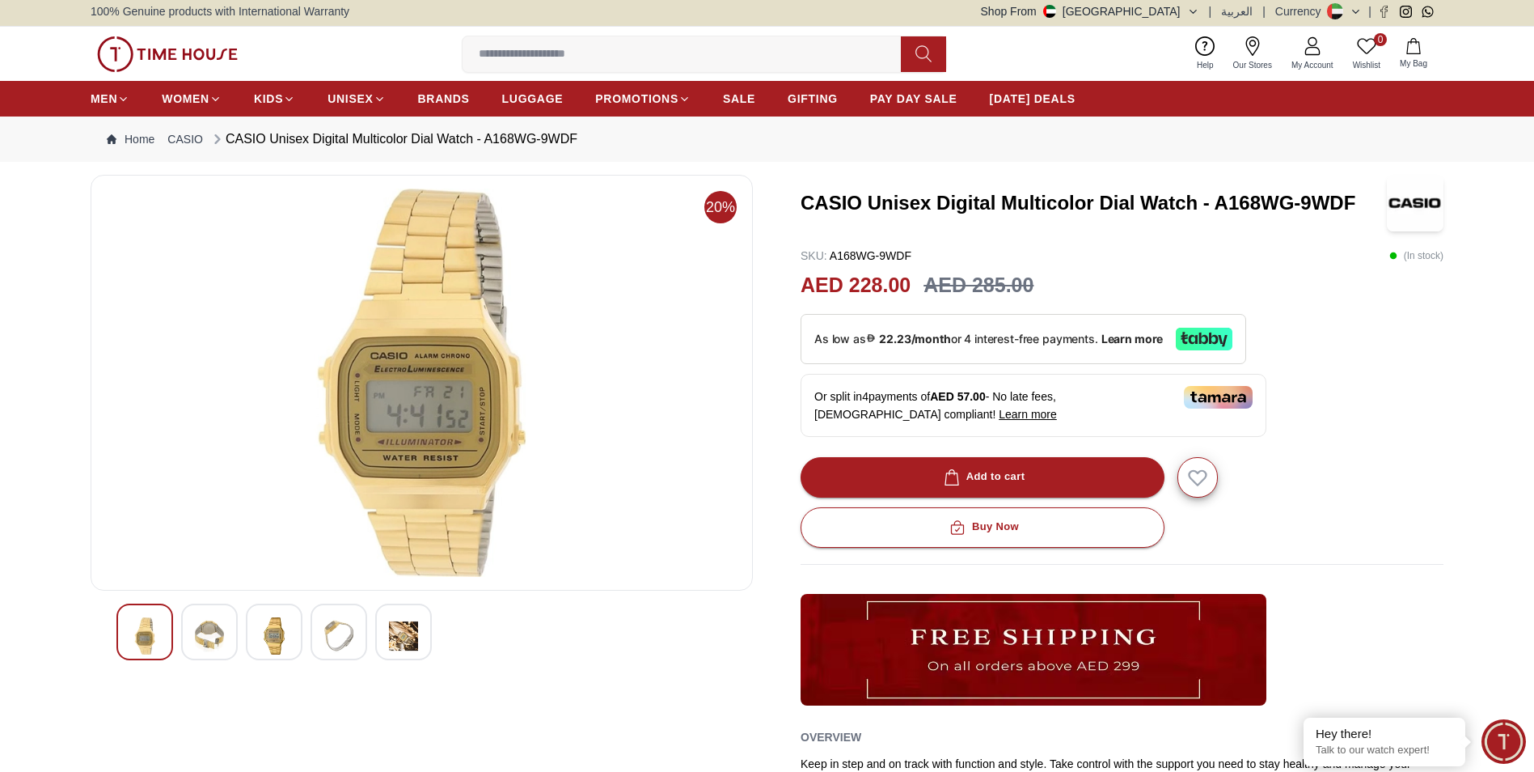
click at [360, 641] on div at bounding box center [339, 631] width 57 height 57
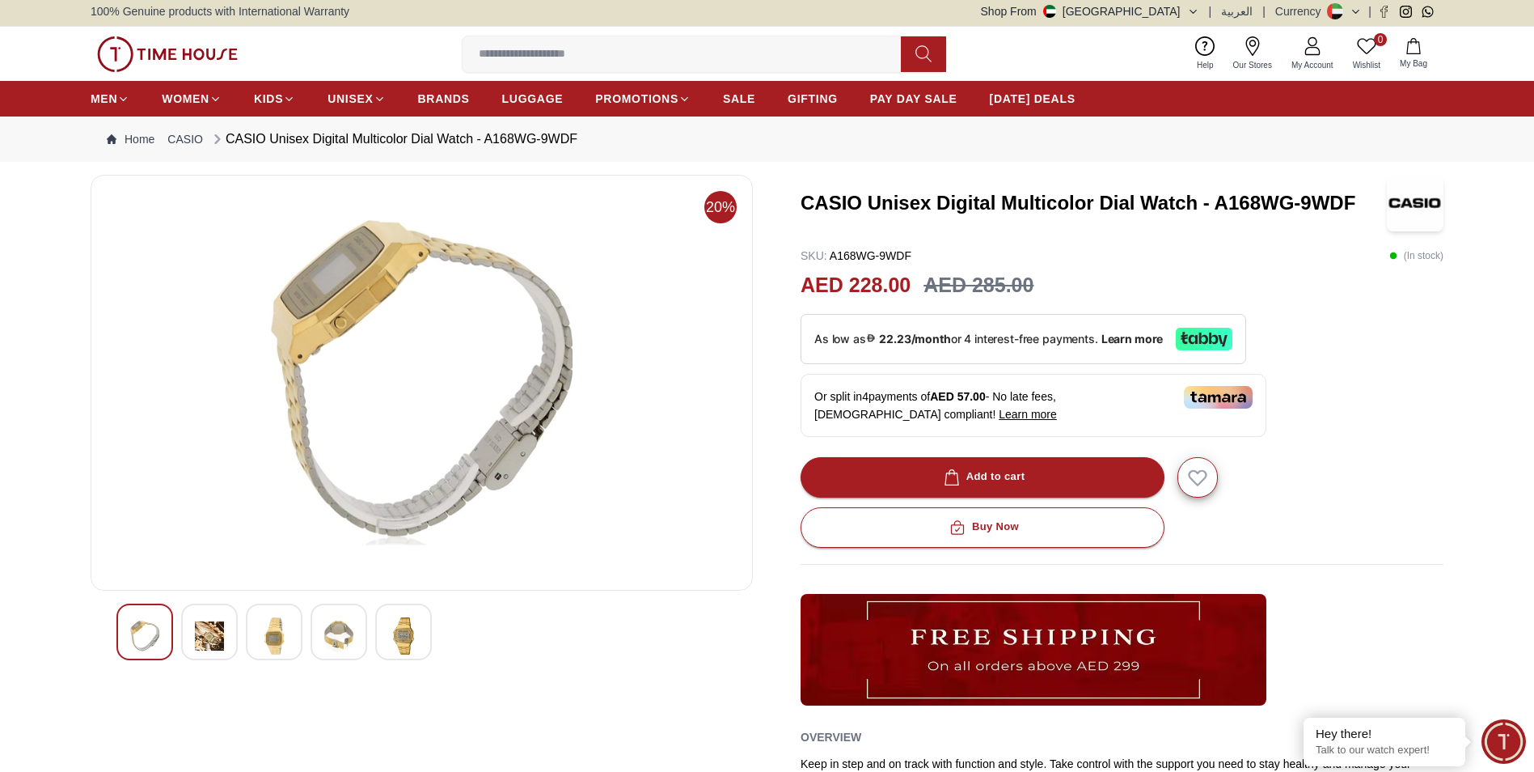
click at [412, 641] on img at bounding box center [403, 635] width 29 height 37
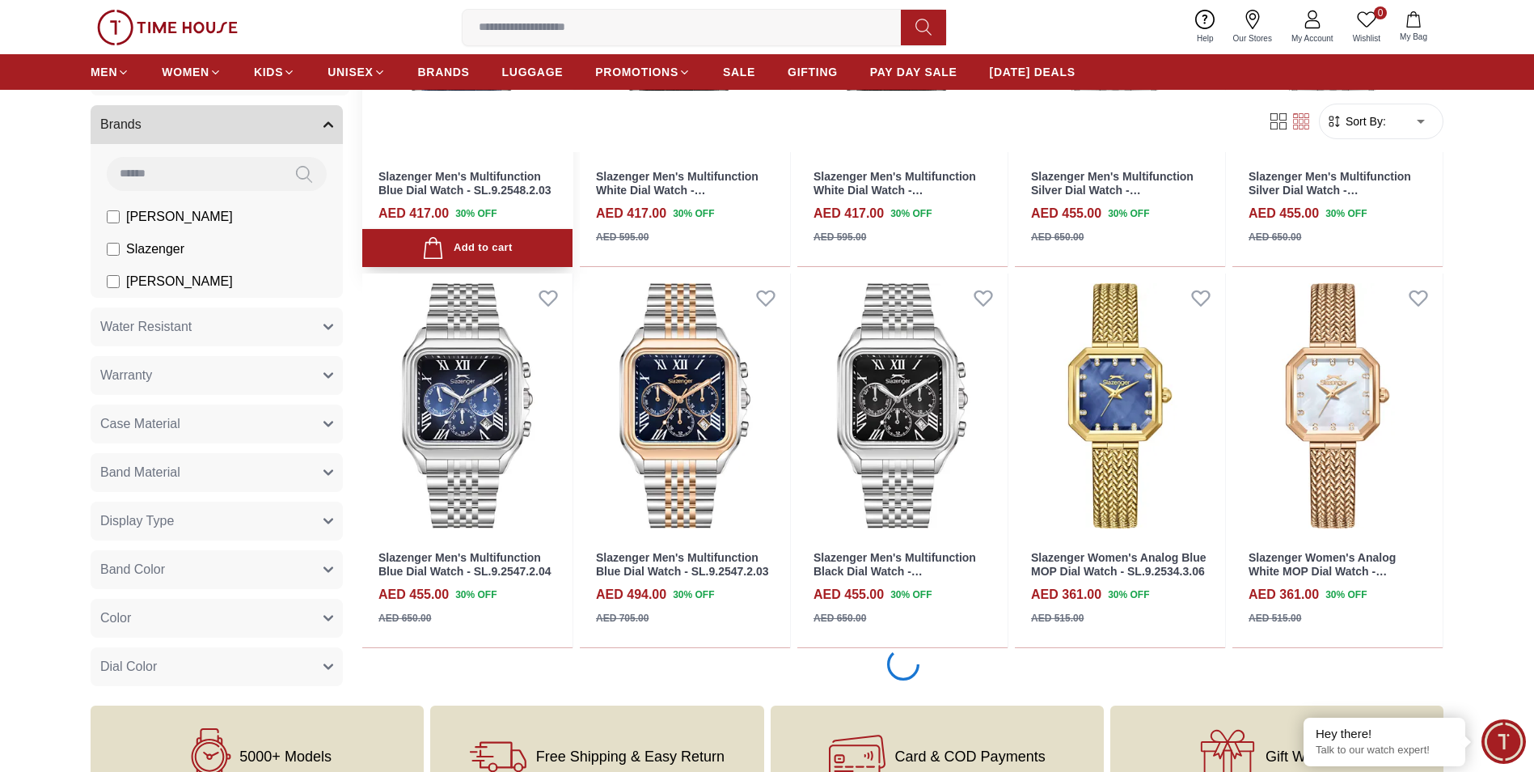
scroll to position [1213, 0]
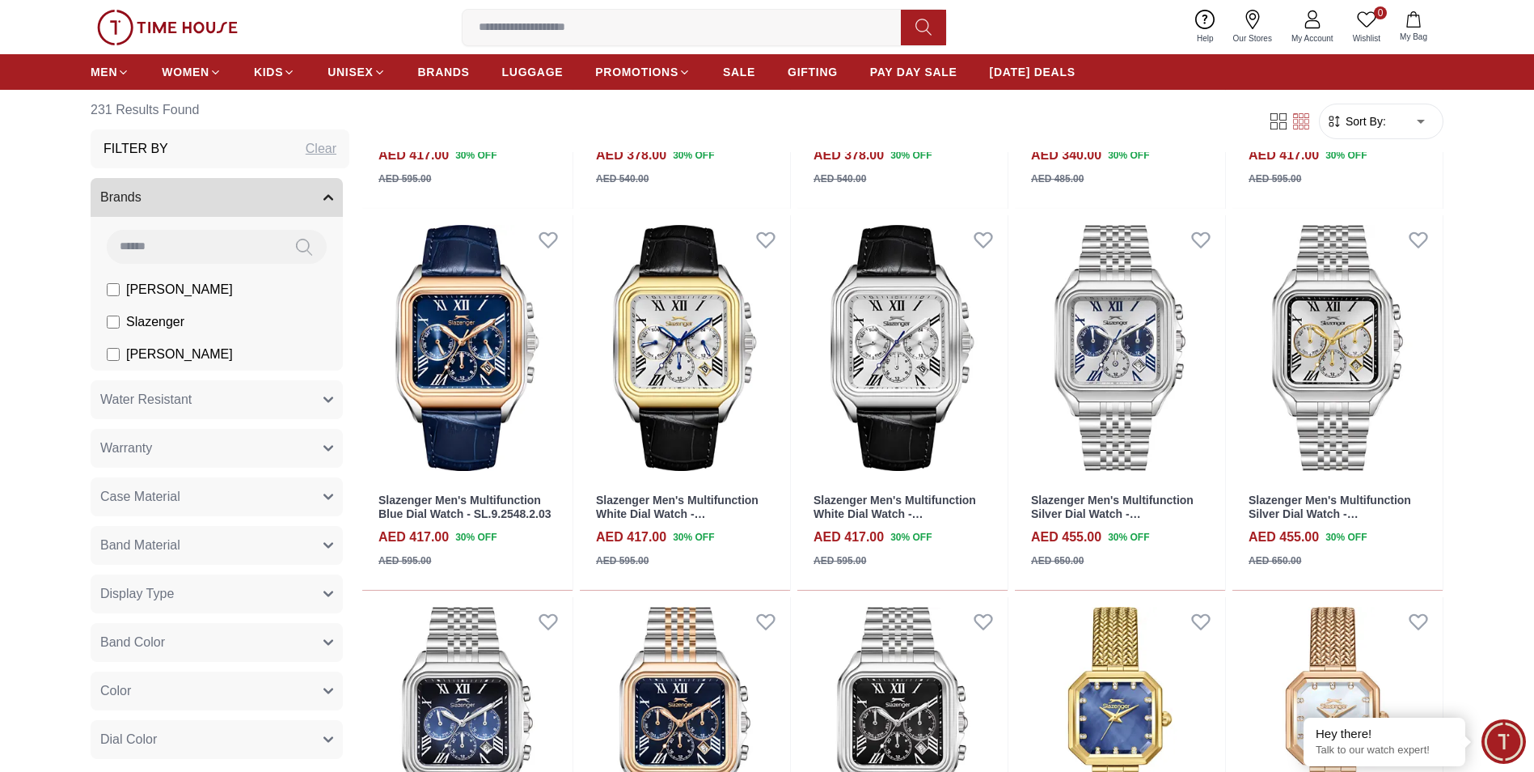
scroll to position [728, 0]
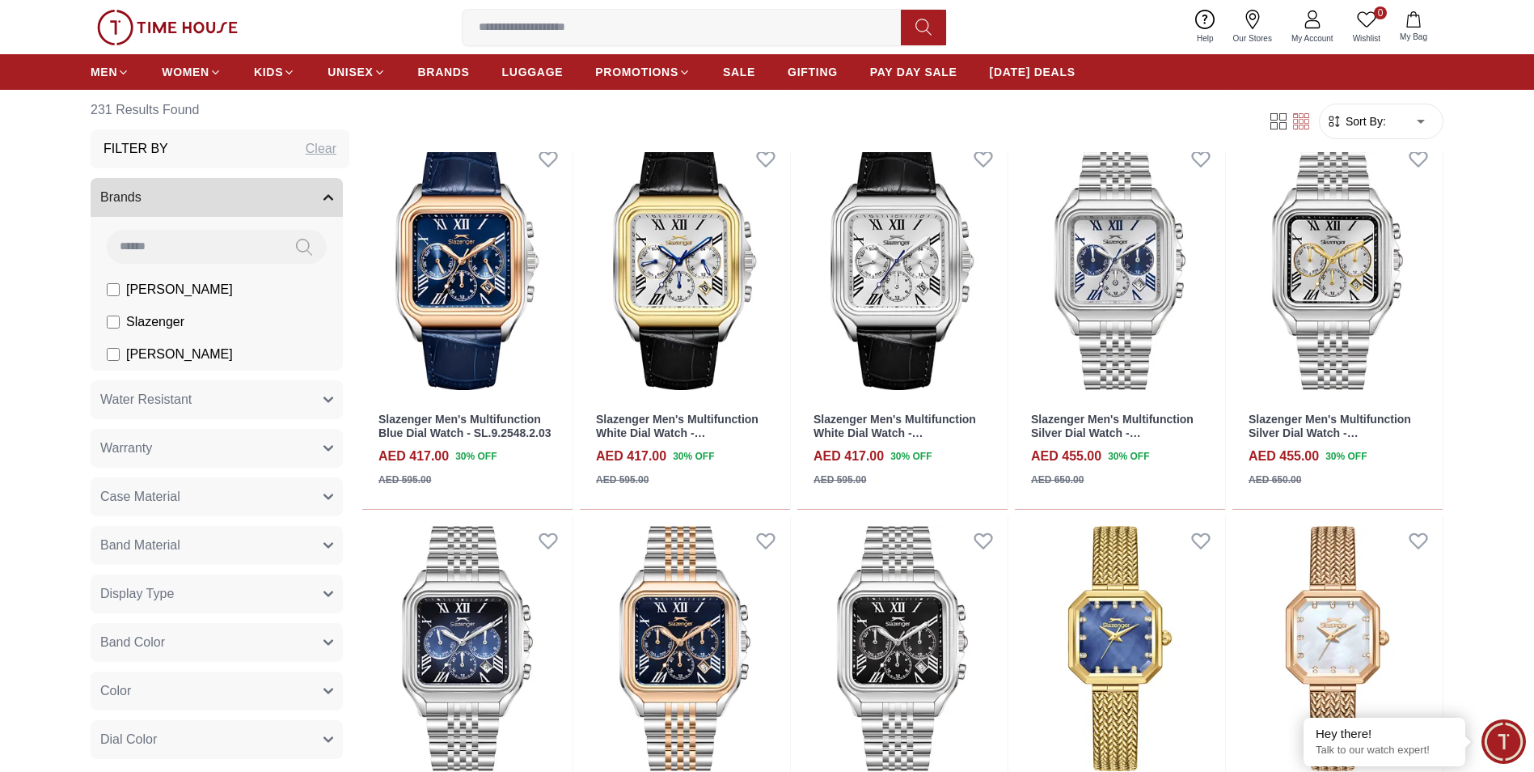
scroll to position [525, 0]
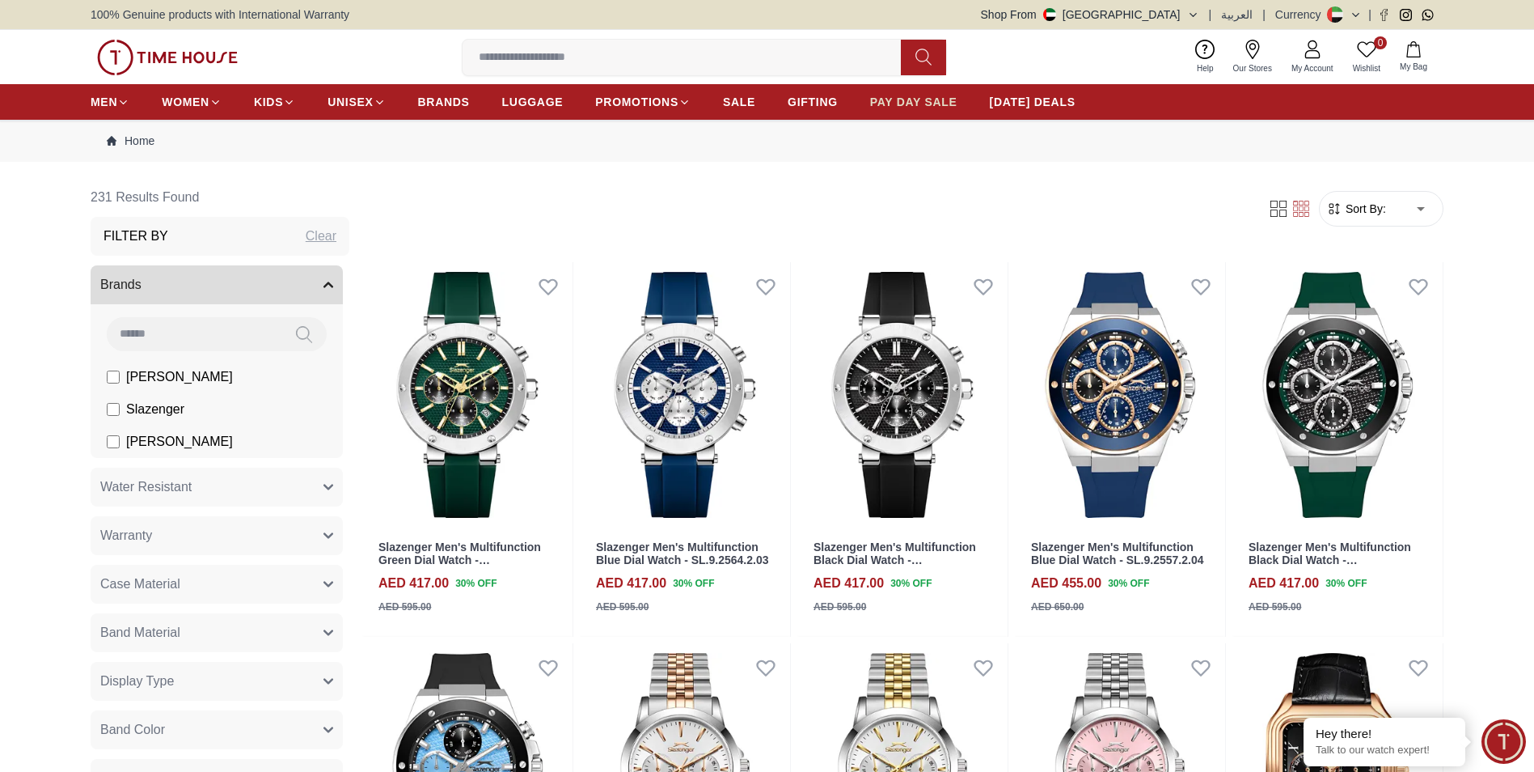
click at [922, 99] on span "PAY DAY SALE" at bounding box center [913, 102] width 87 height 16
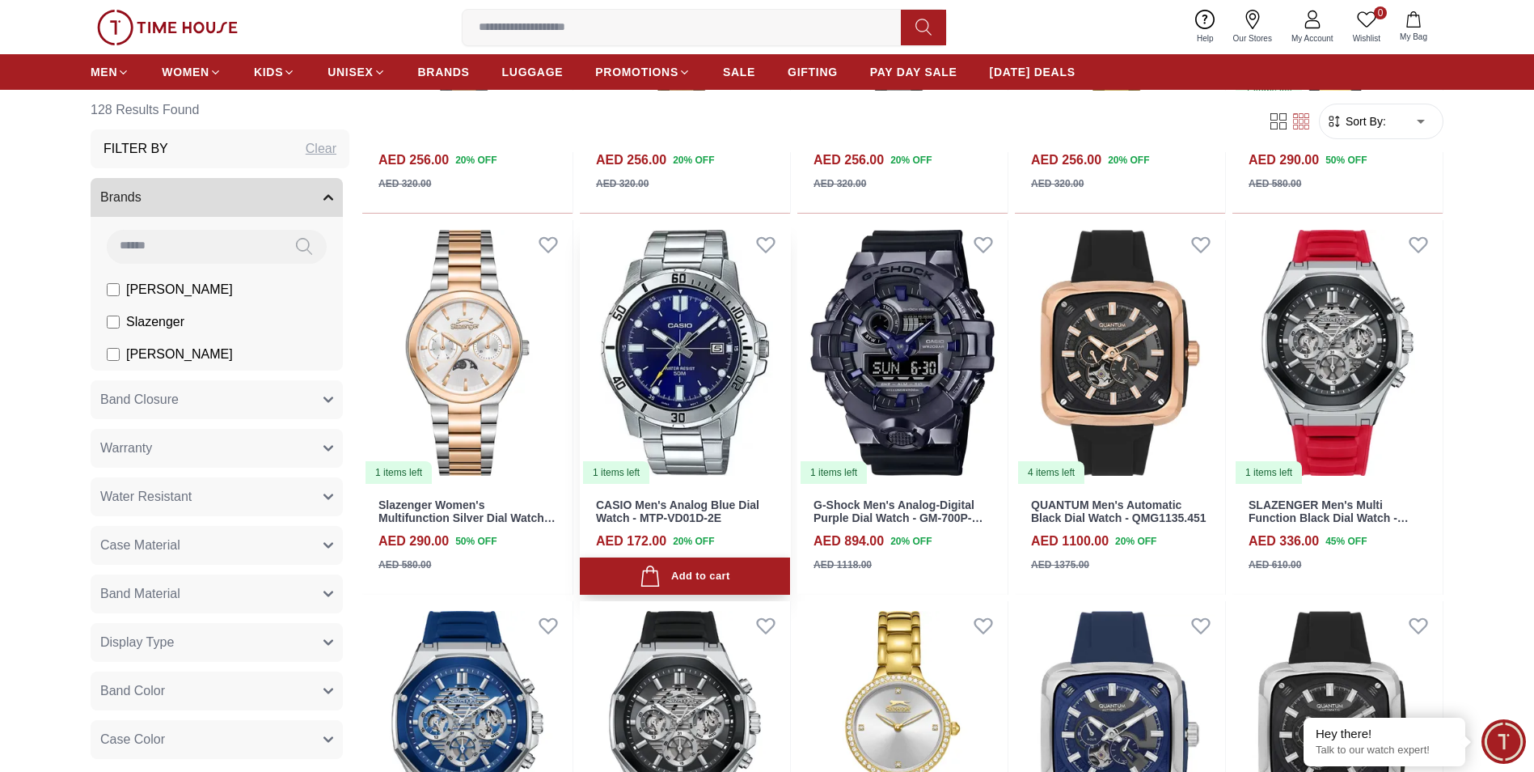
scroll to position [1618, 0]
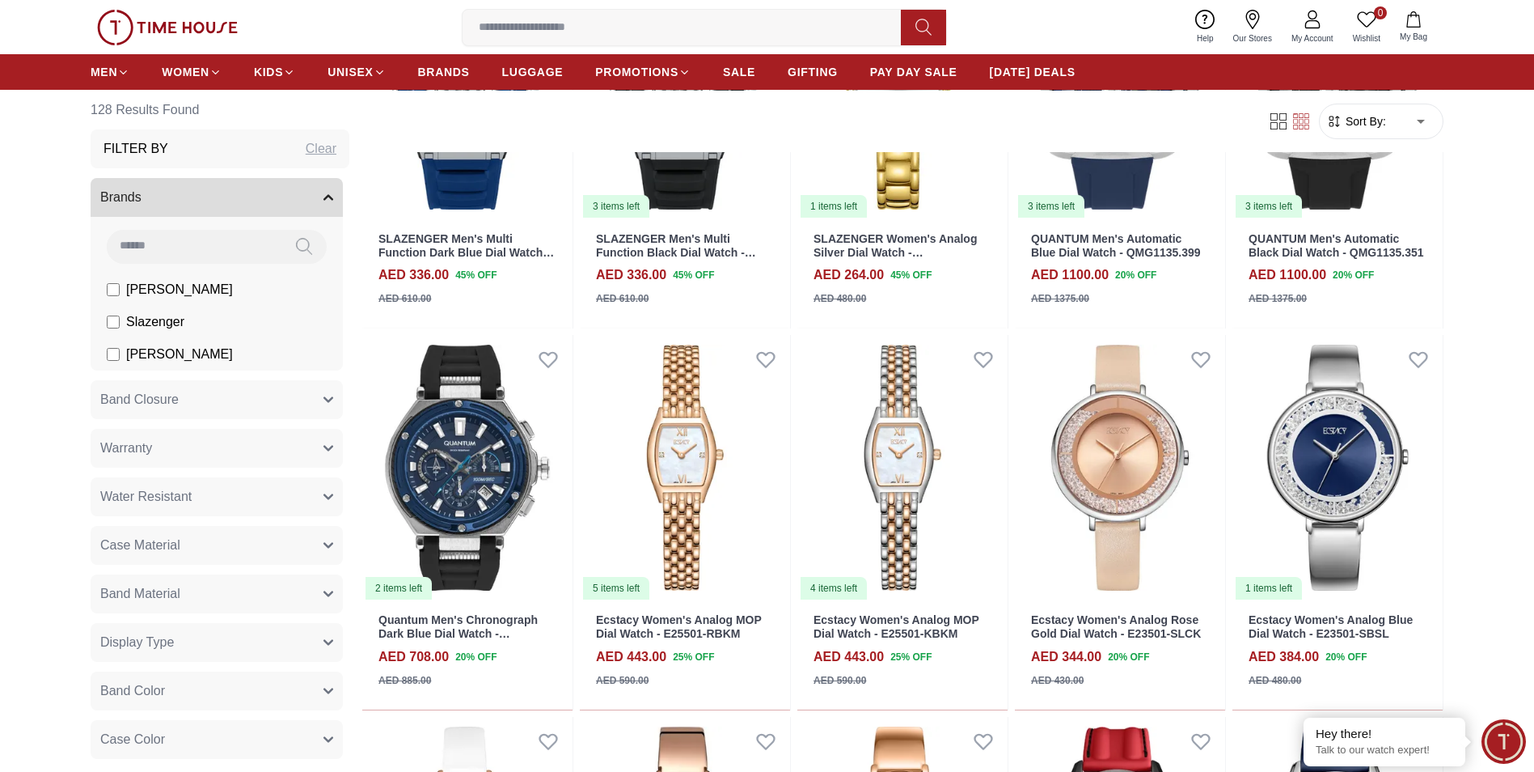
scroll to position [2184, 0]
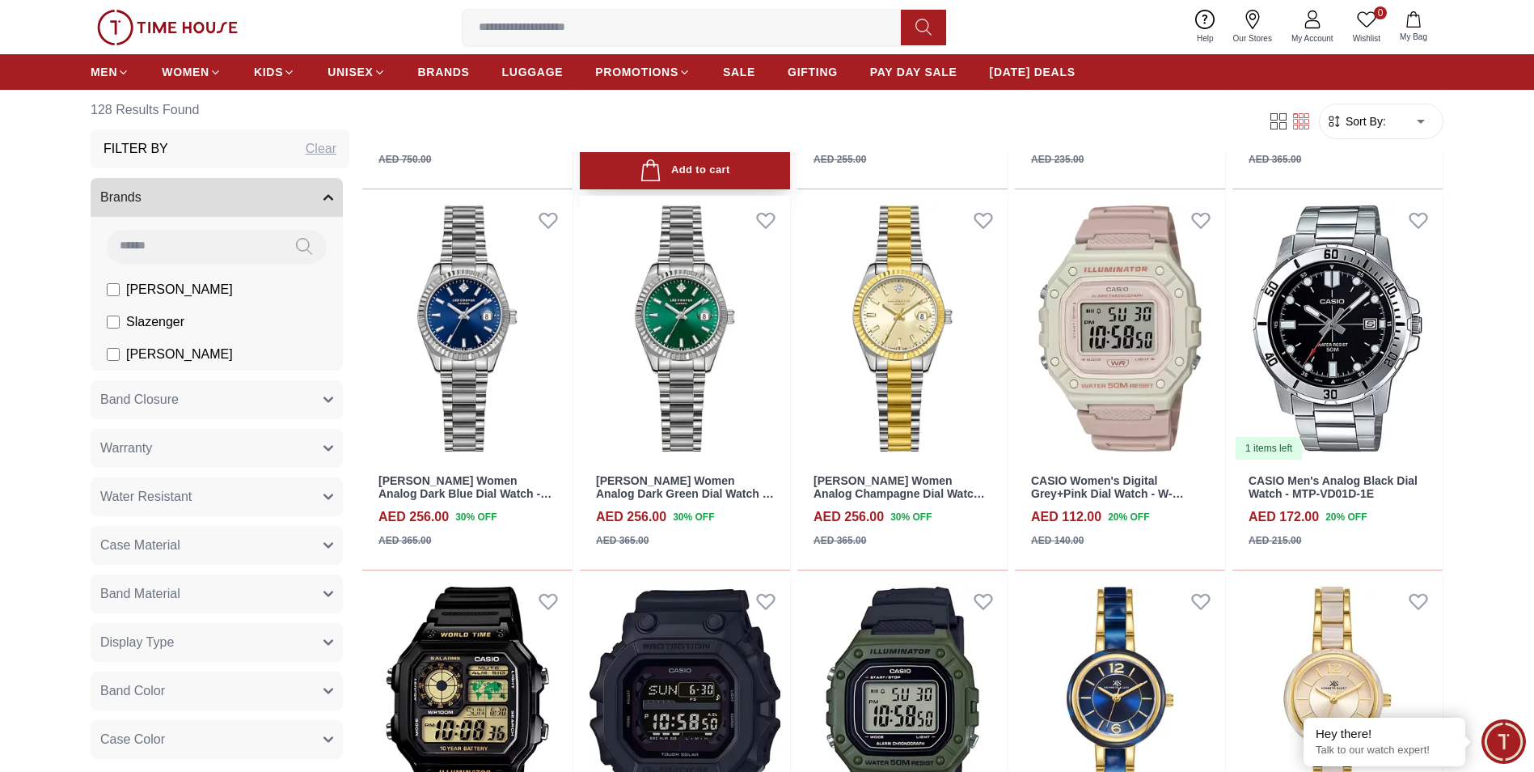
scroll to position [4449, 0]
